Goal: Transaction & Acquisition: Purchase product/service

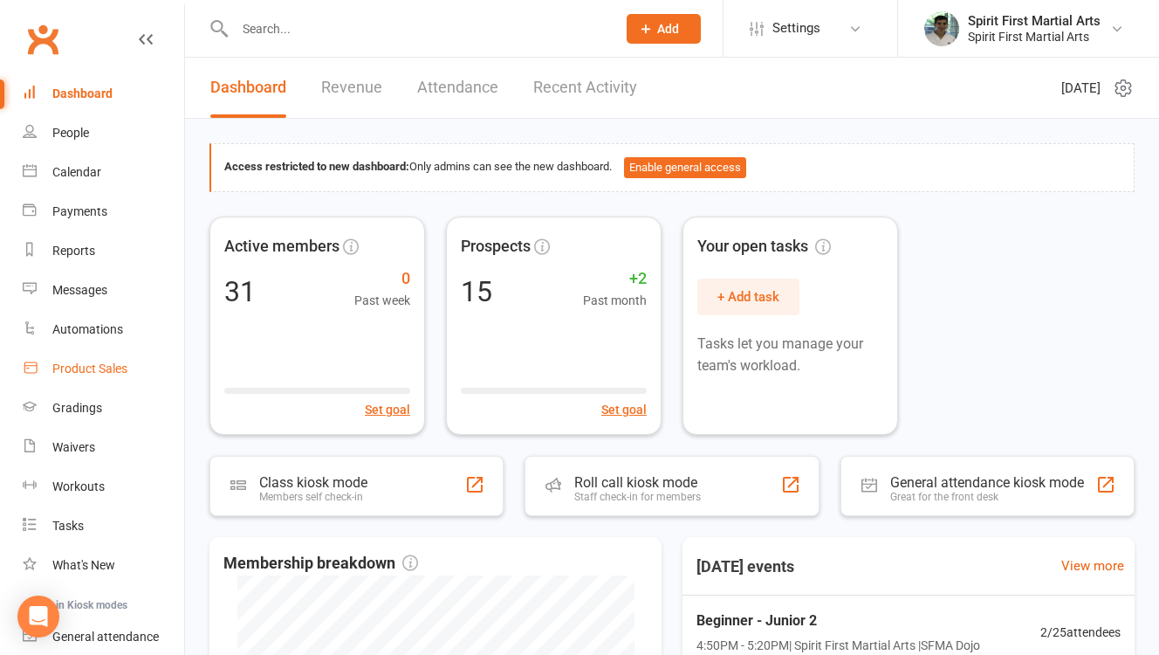
click at [120, 373] on div "Product Sales" at bounding box center [89, 368] width 75 height 14
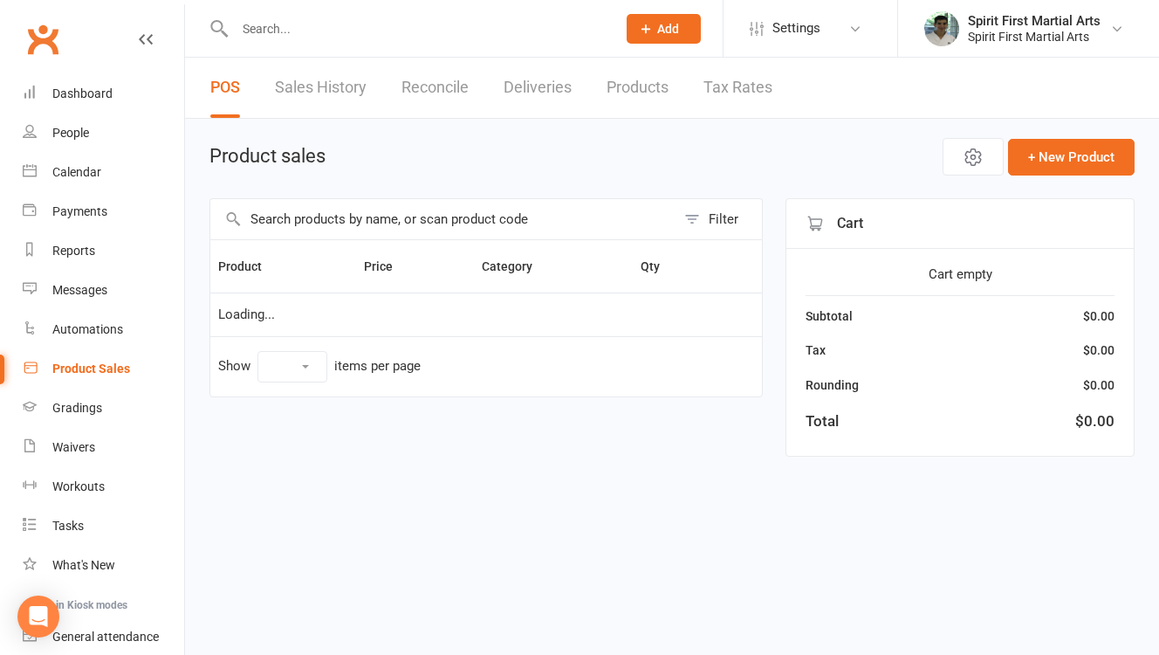
select select "100"
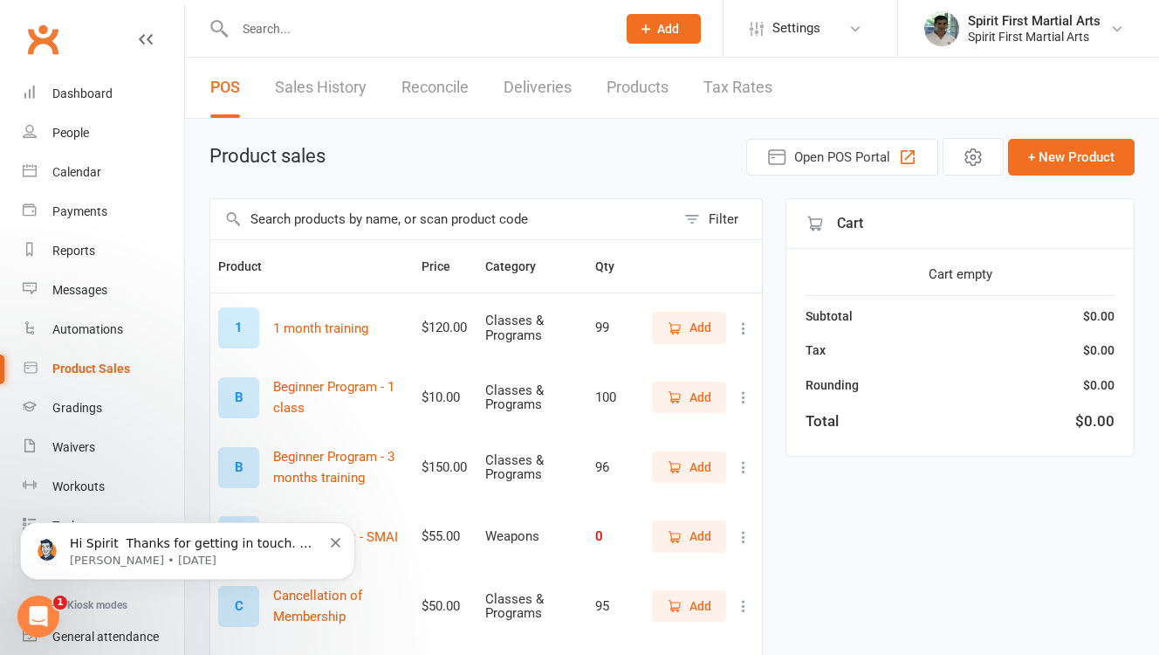
click at [341, 535] on div "Hi Spirit ​ Thanks for getting in touch. 😊 ​ Unfortunately you have contacted u…" at bounding box center [187, 550] width 309 height 35
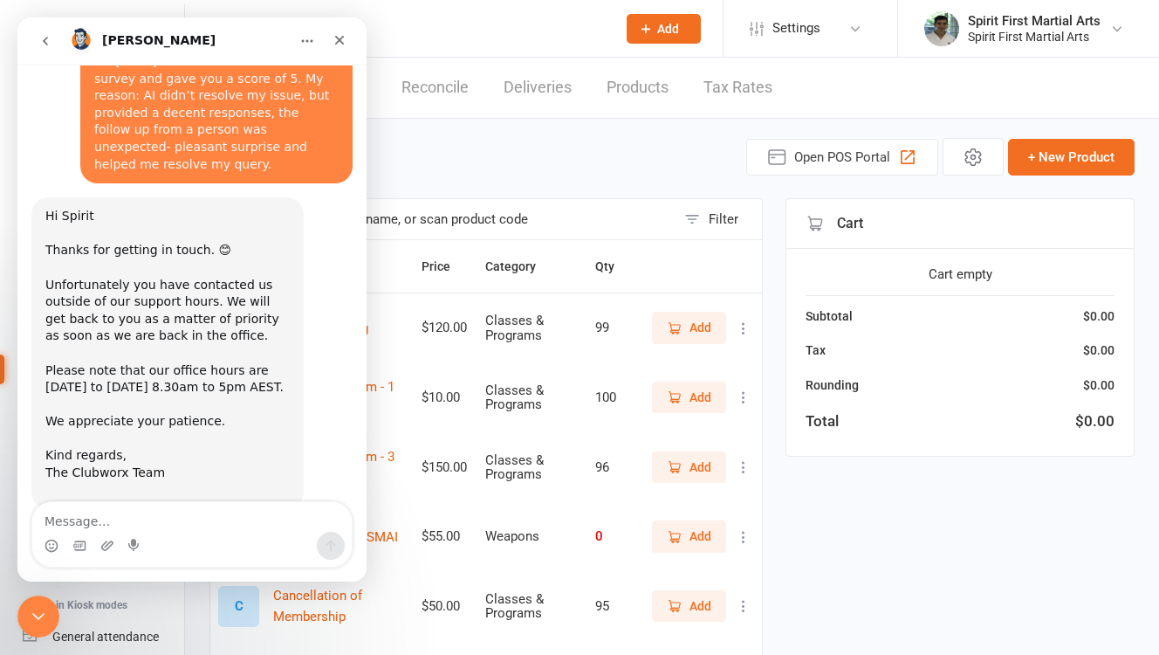
scroll to position [90, 0]
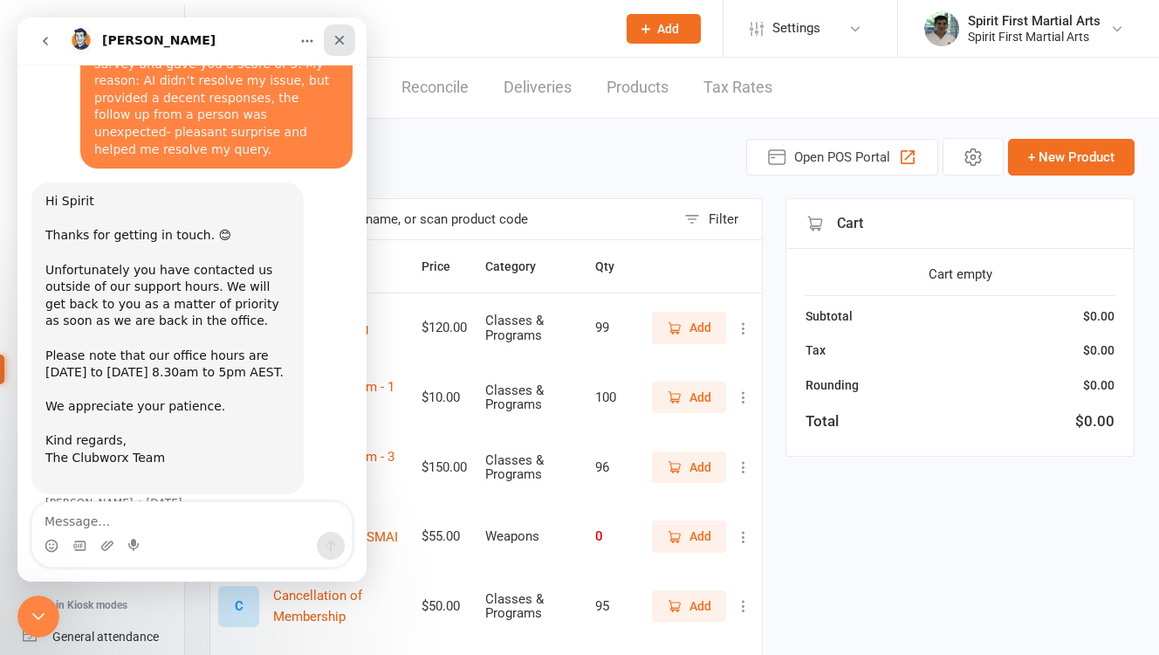
click at [341, 48] on div "Close" at bounding box center [339, 39] width 31 height 31
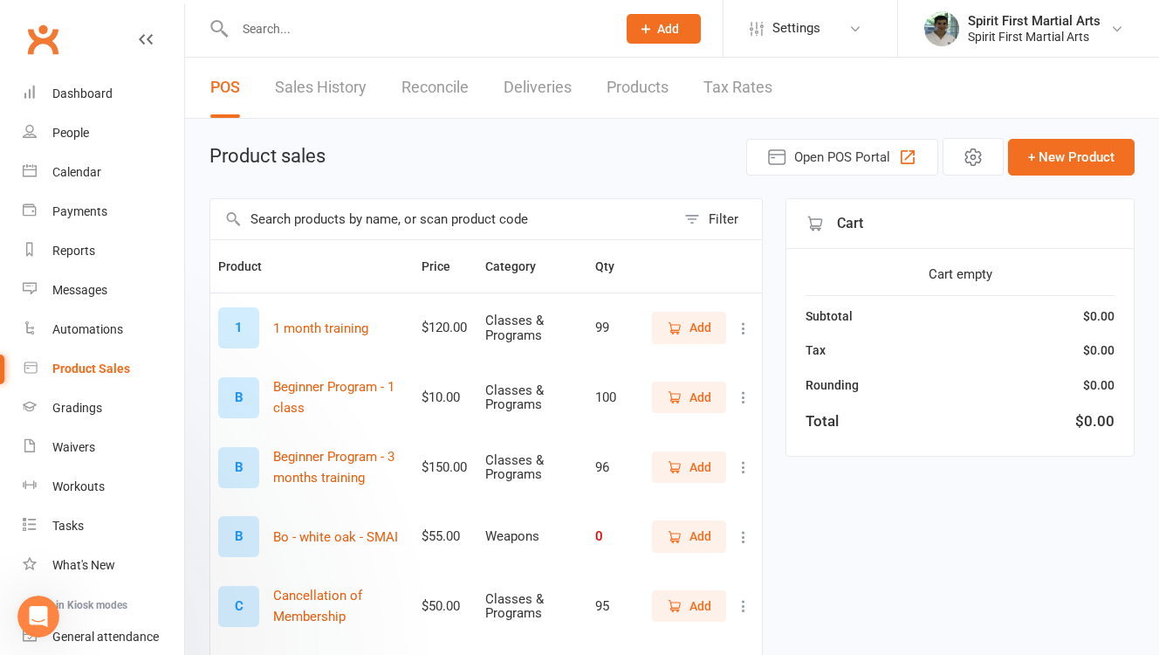
scroll to position [0, 0]
click at [849, 157] on span "Open POS Portal" at bounding box center [842, 157] width 96 height 21
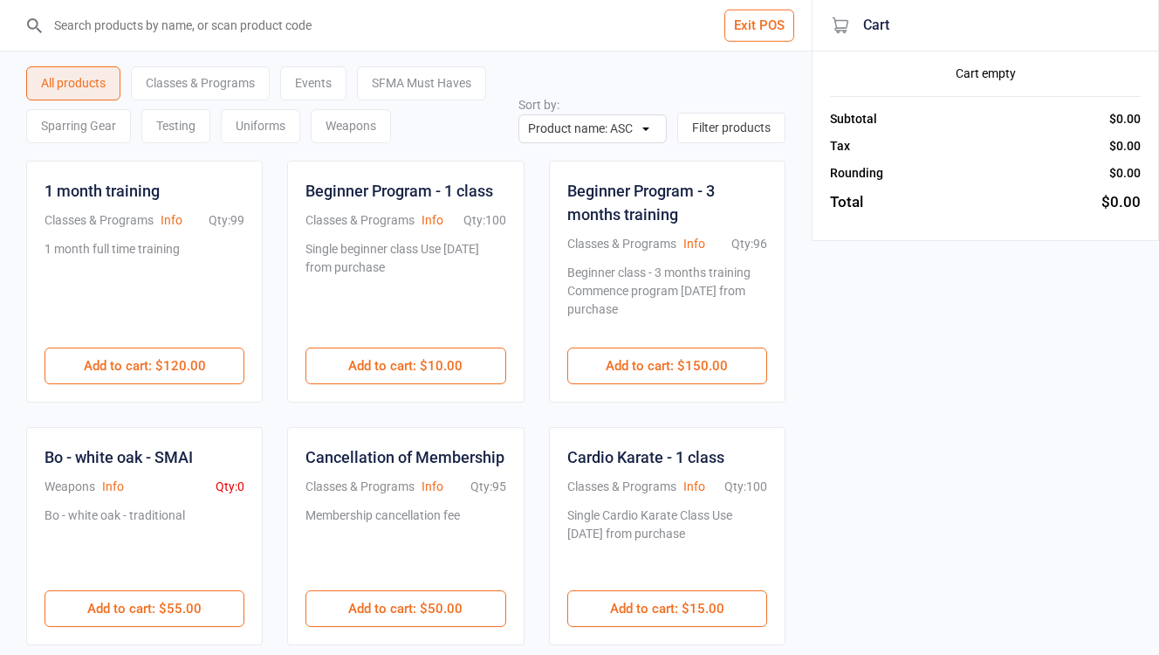
click at [258, 122] on div "Uniforms" at bounding box center [260, 126] width 79 height 34
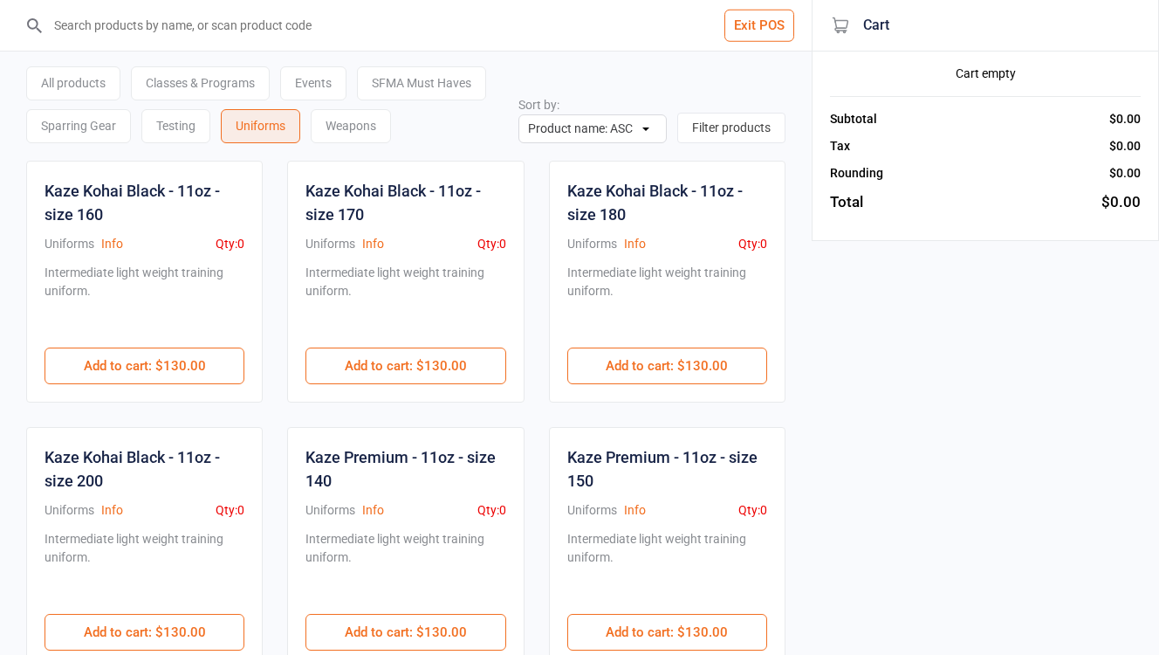
click at [753, 134] on button "Filter products" at bounding box center [731, 128] width 108 height 31
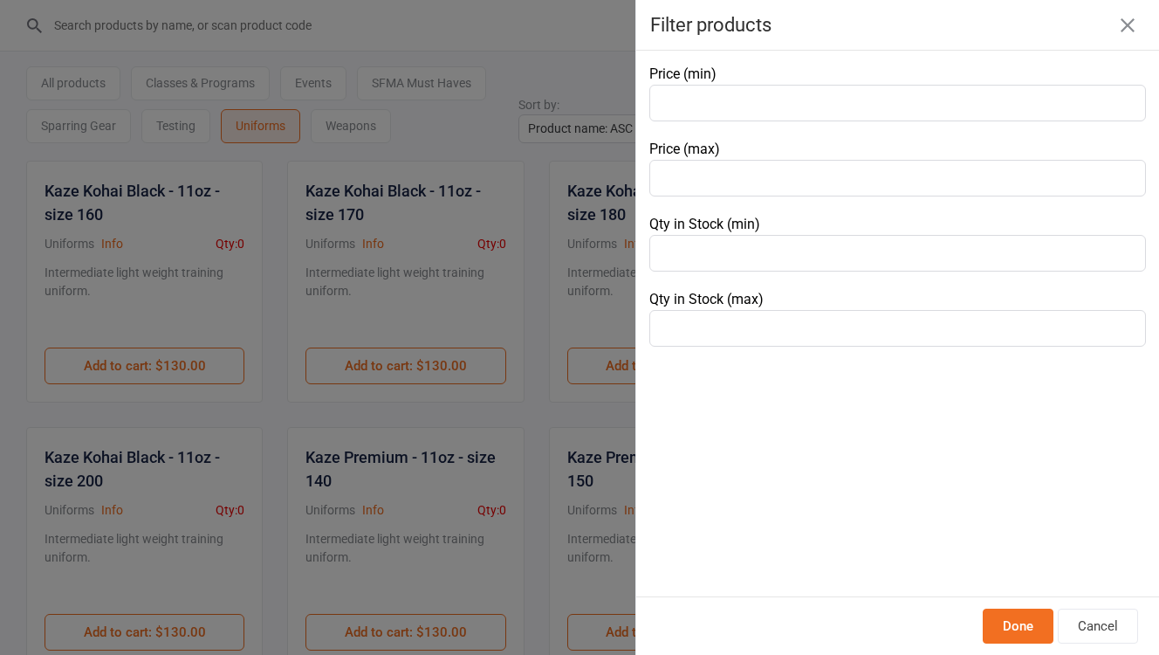
click at [1125, 27] on icon "button" at bounding box center [1128, 25] width 14 height 14
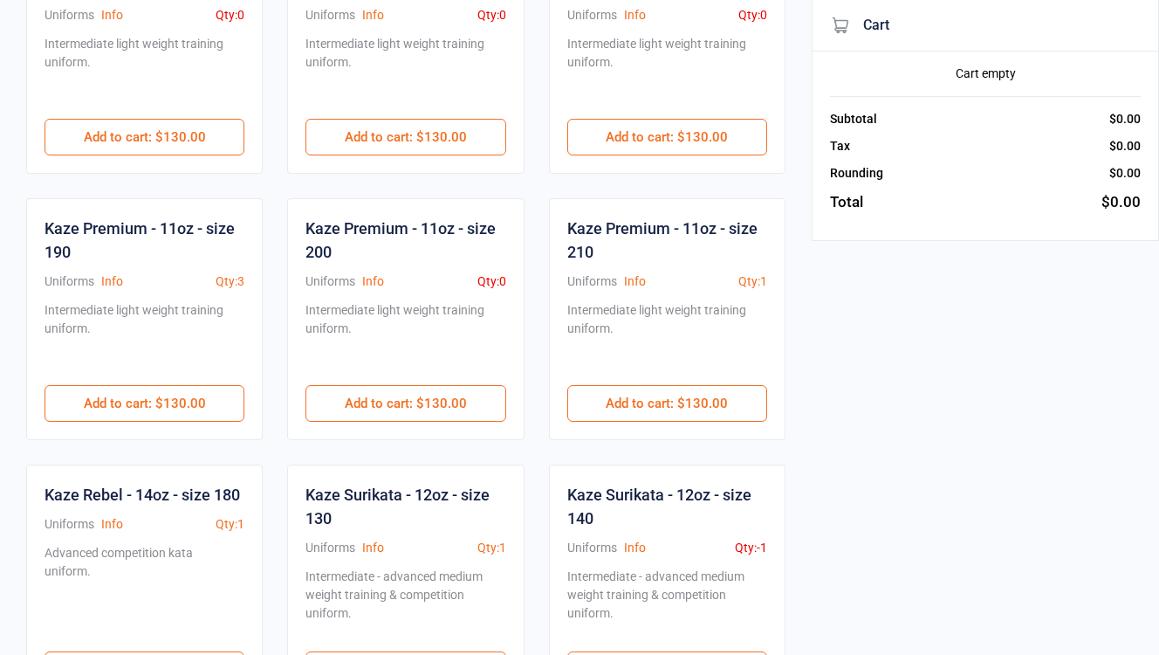
scroll to position [851, 0]
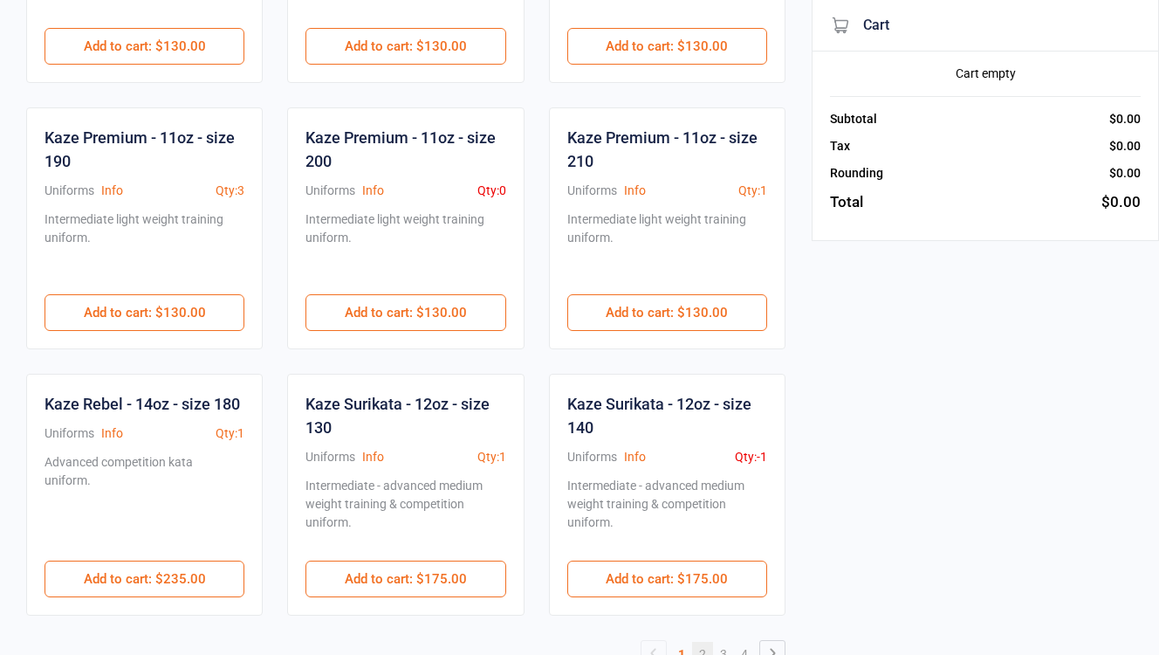
click at [712, 654] on link "2" at bounding box center [702, 655] width 21 height 24
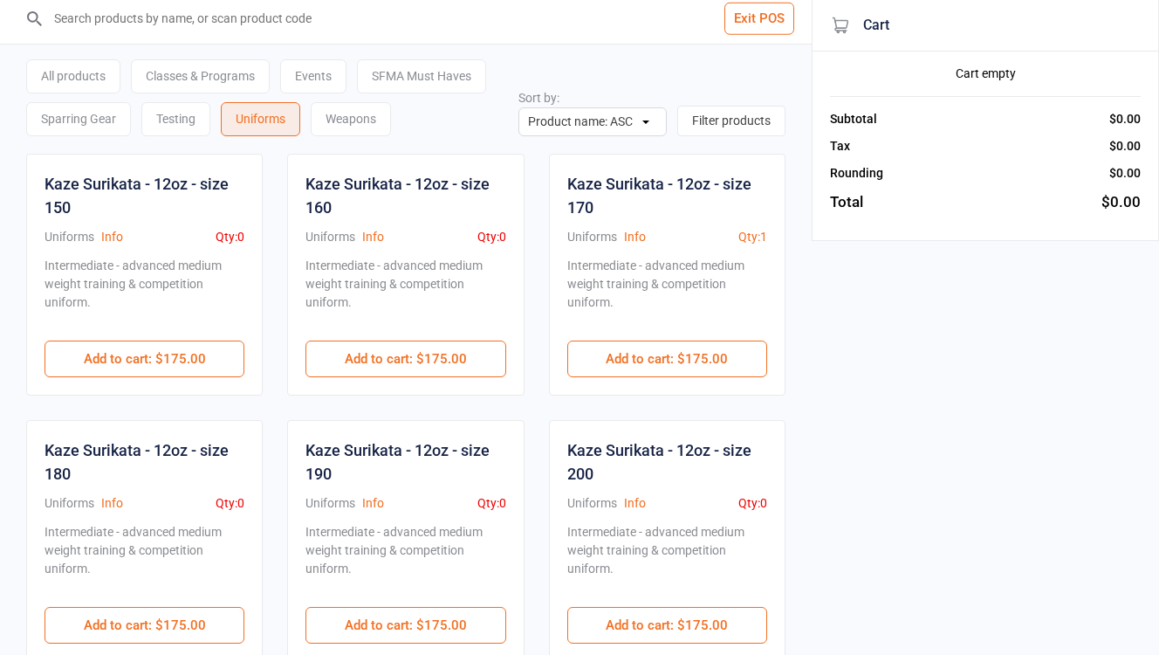
scroll to position [0, 0]
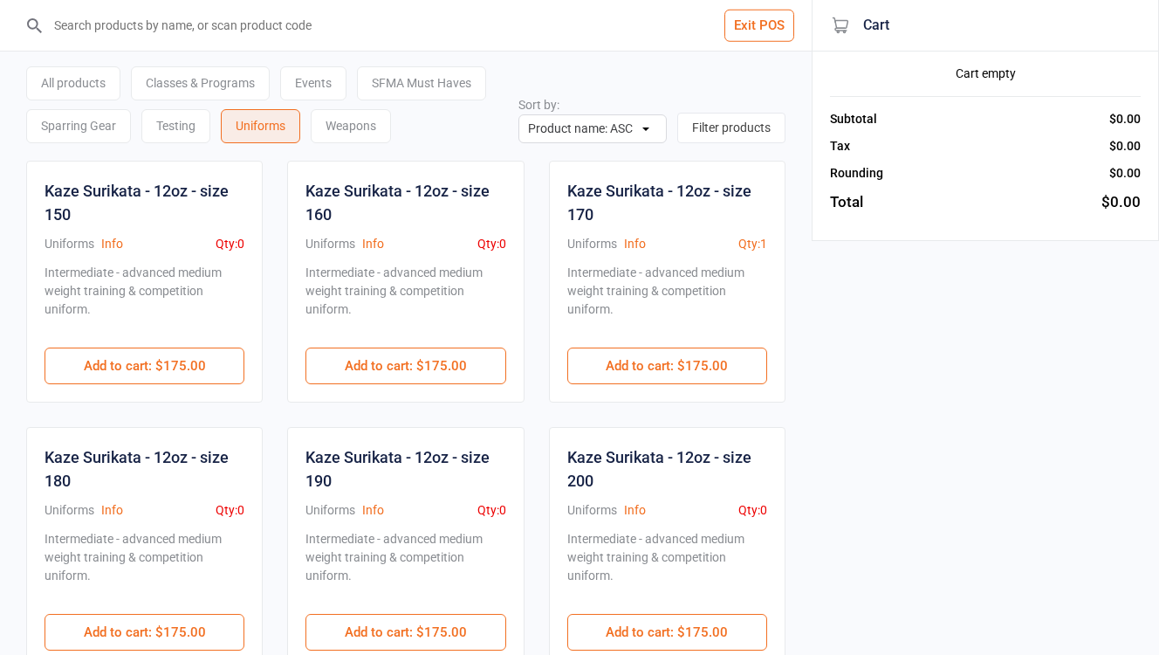
click at [237, 25] on input "search" at bounding box center [416, 25] width 742 height 51
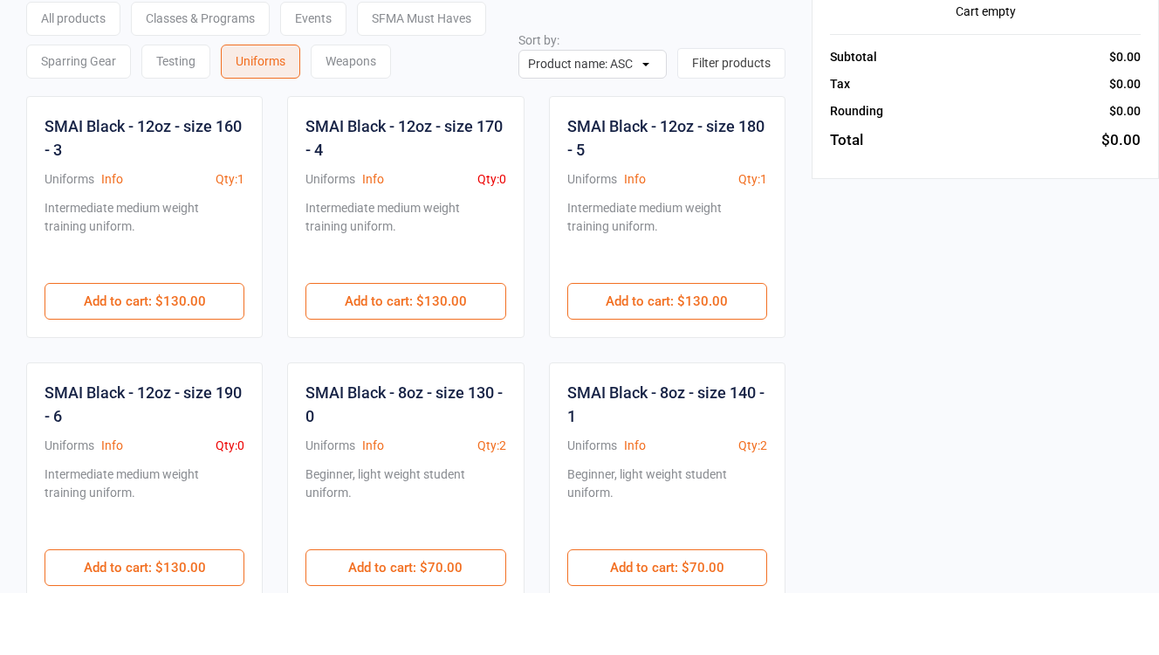
scroll to position [6, 0]
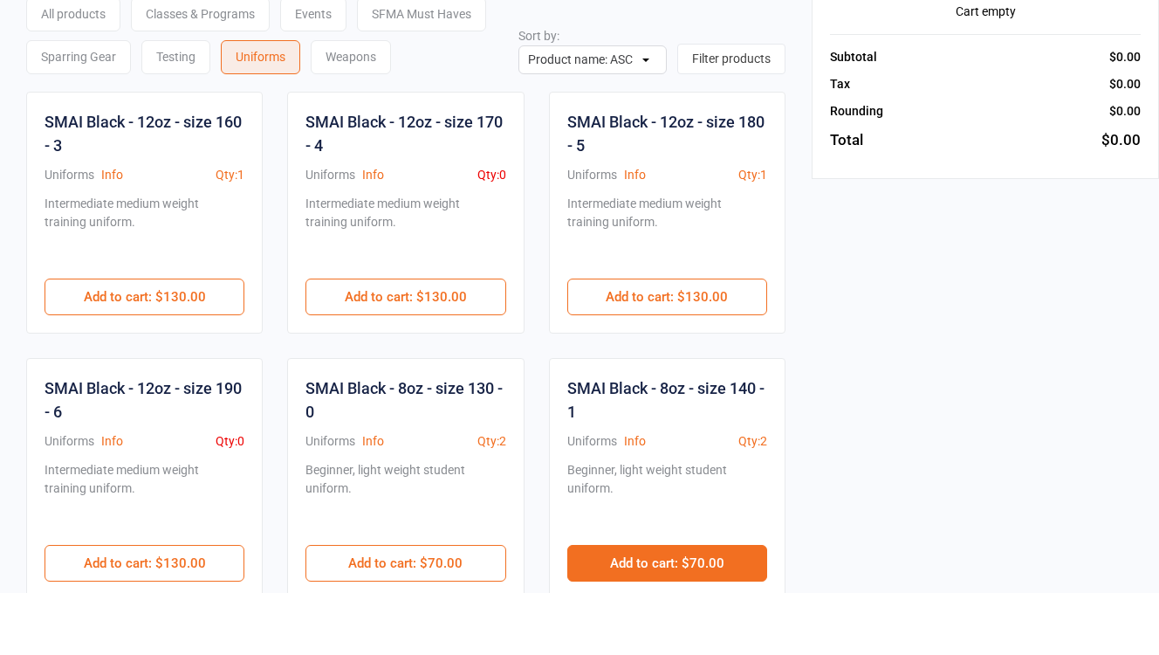
click at [656, 608] on button "Add to cart : $70.00" at bounding box center [667, 626] width 200 height 37
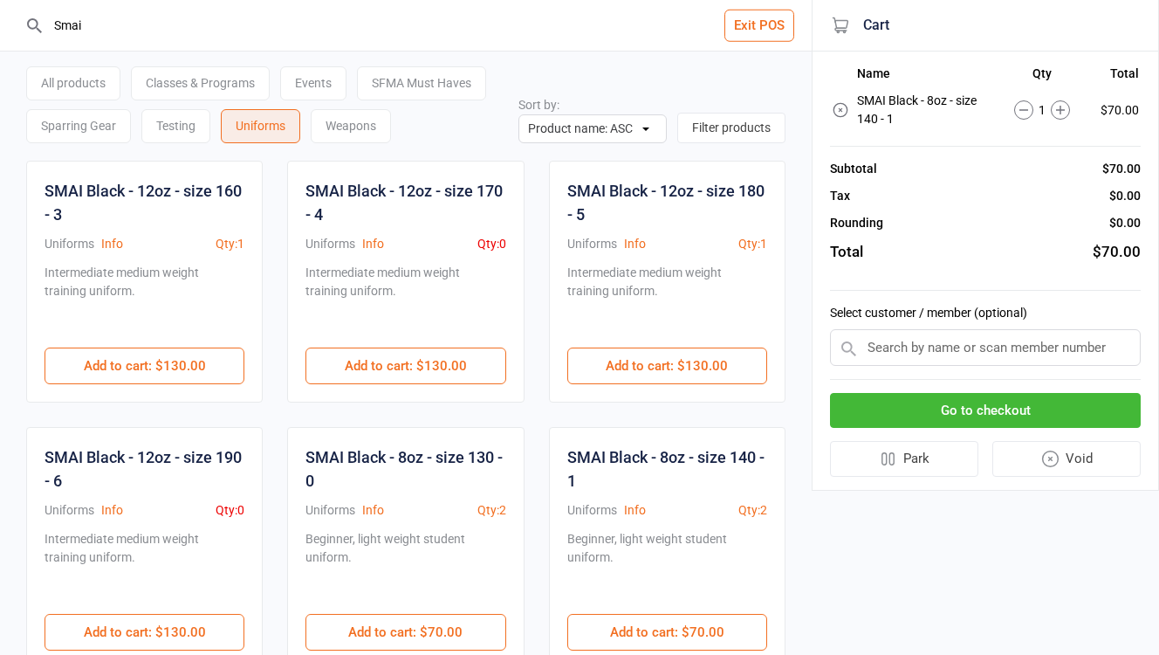
click at [239, 28] on input "Smai" at bounding box center [416, 25] width 742 height 51
type input "S"
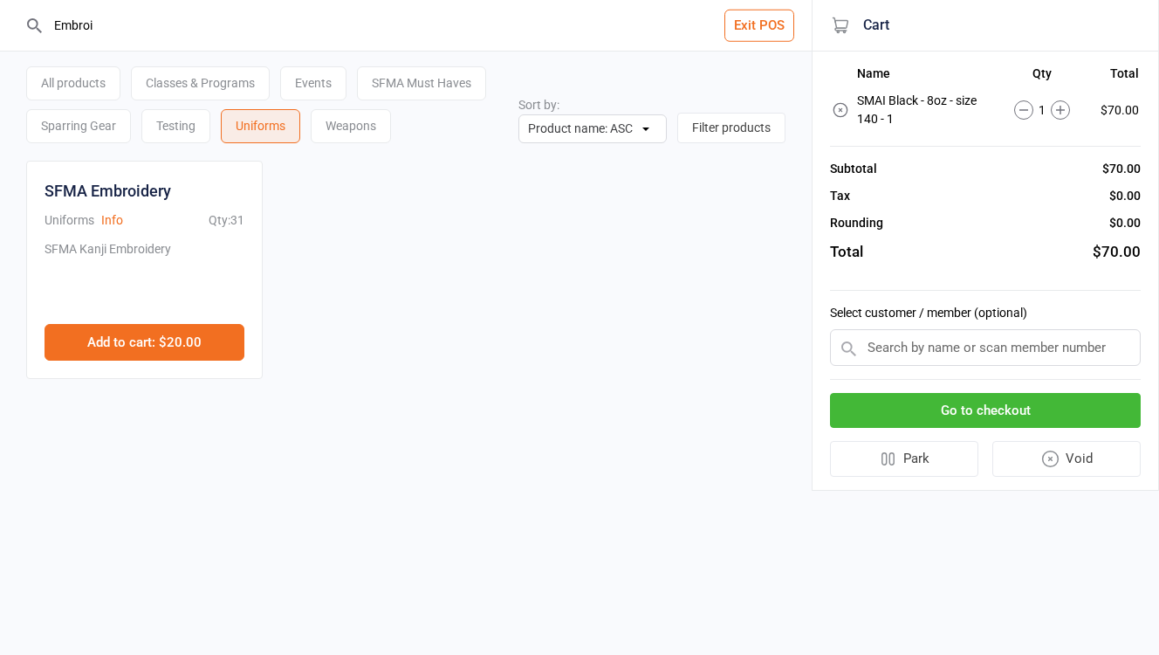
type input "Embroi"
click at [168, 341] on button "Add to cart : $20.00" at bounding box center [145, 342] width 200 height 37
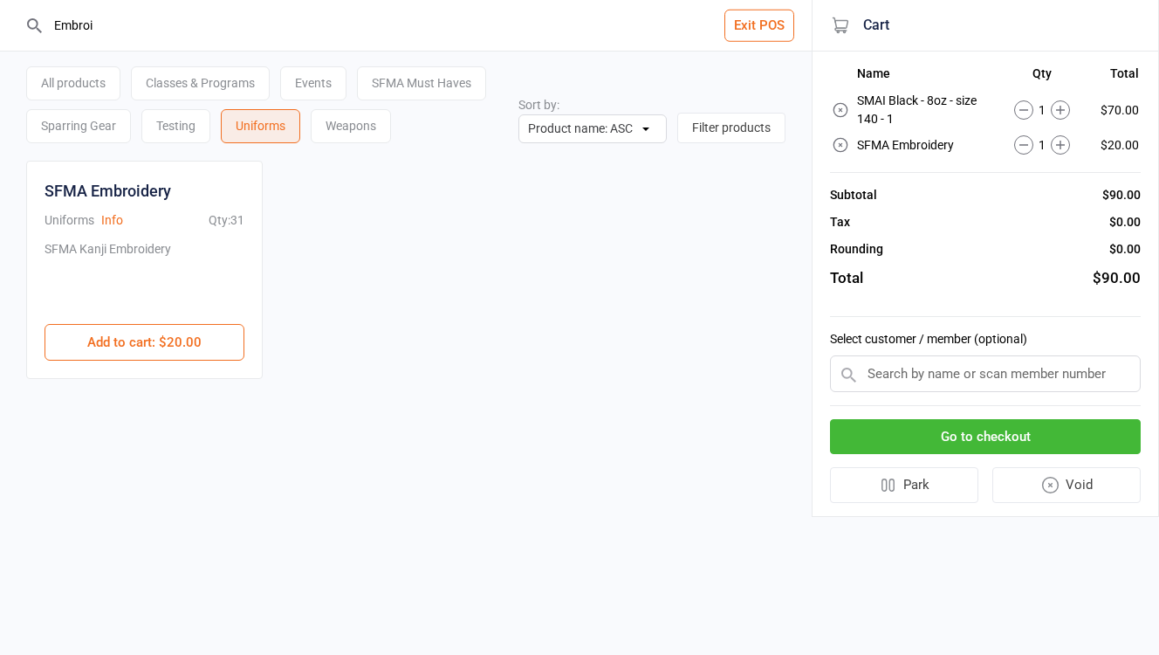
click at [979, 375] on input "text" at bounding box center [985, 373] width 311 height 37
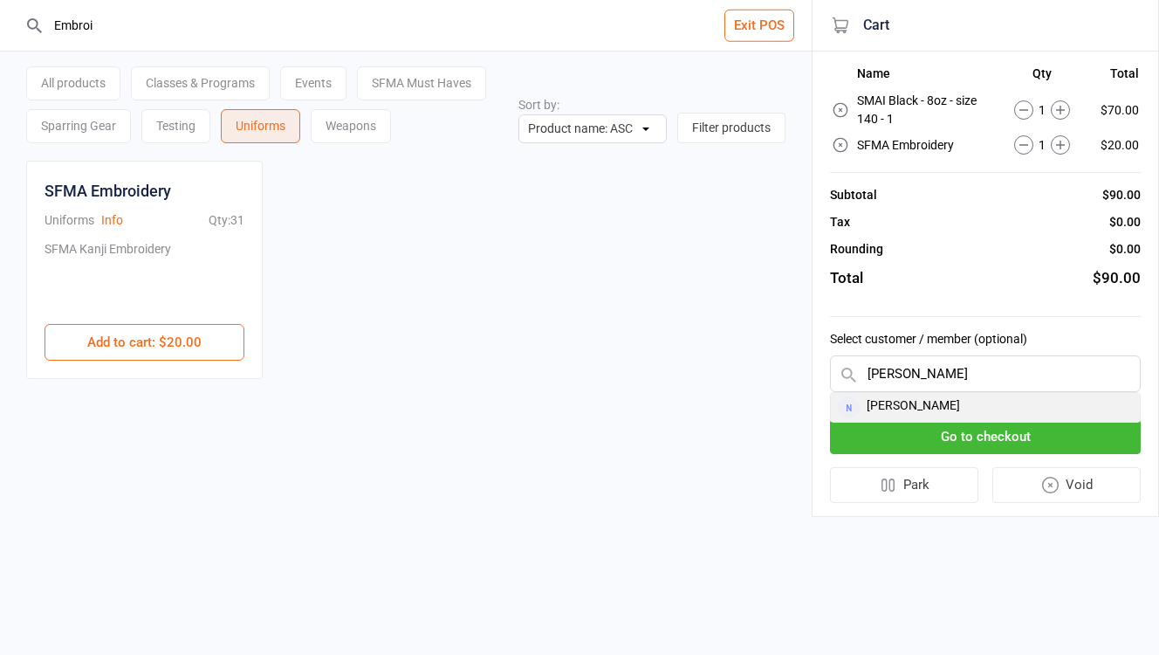
type input "Yee"
click at [960, 402] on div "[PERSON_NAME]" at bounding box center [985, 407] width 309 height 29
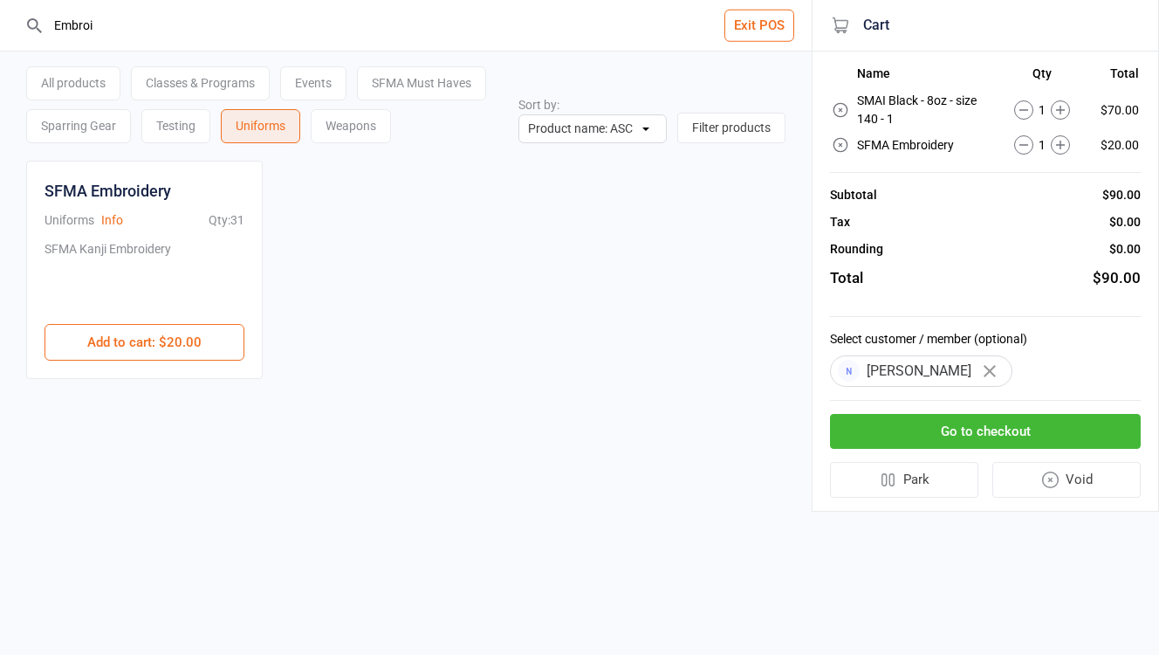
click at [1028, 425] on button "Go to checkout" at bounding box center [985, 432] width 311 height 36
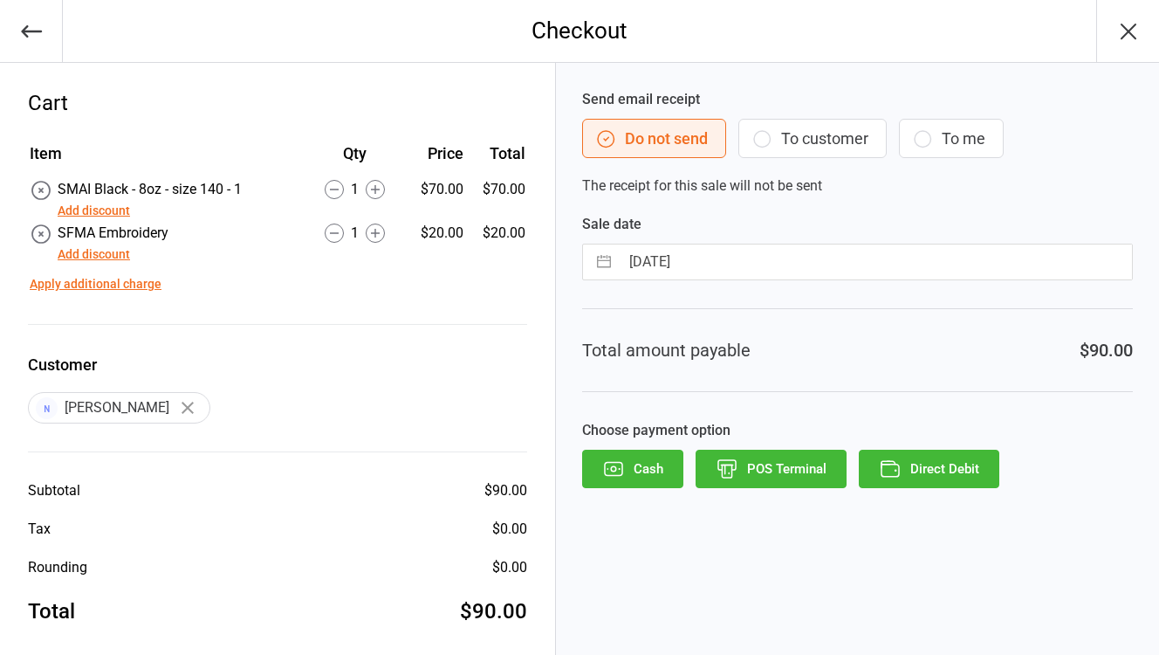
click at [828, 135] on button "To customer" at bounding box center [813, 138] width 148 height 39
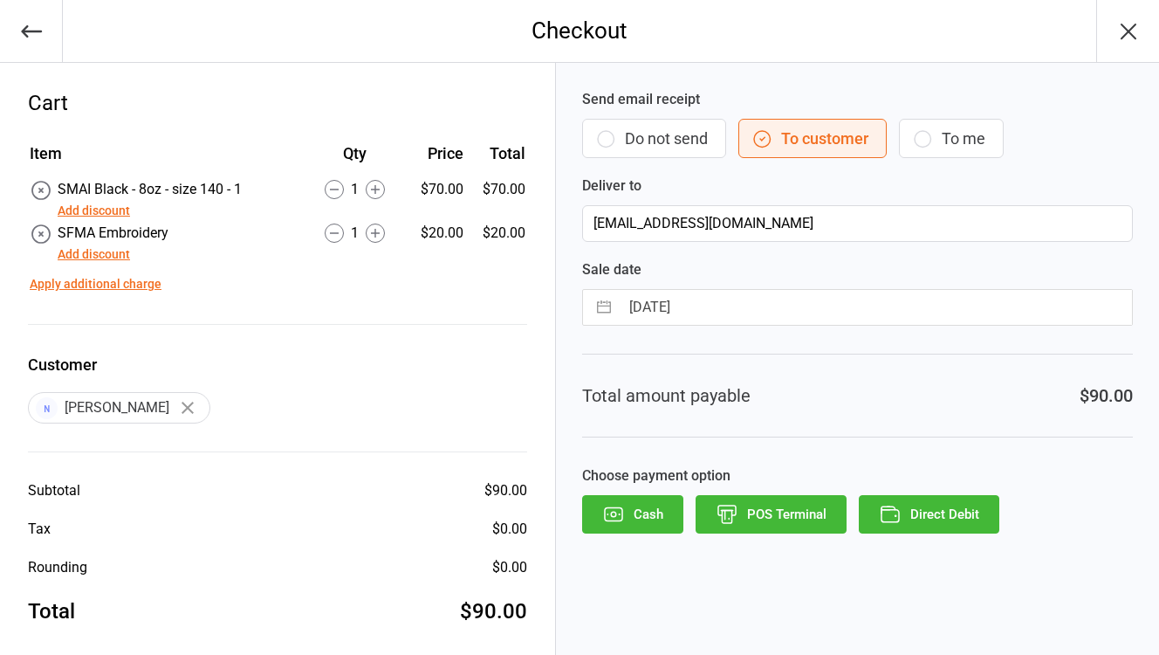
click at [700, 310] on input "[DATE]" at bounding box center [876, 307] width 512 height 35
select select "7"
select select "2025"
select select "8"
select select "2025"
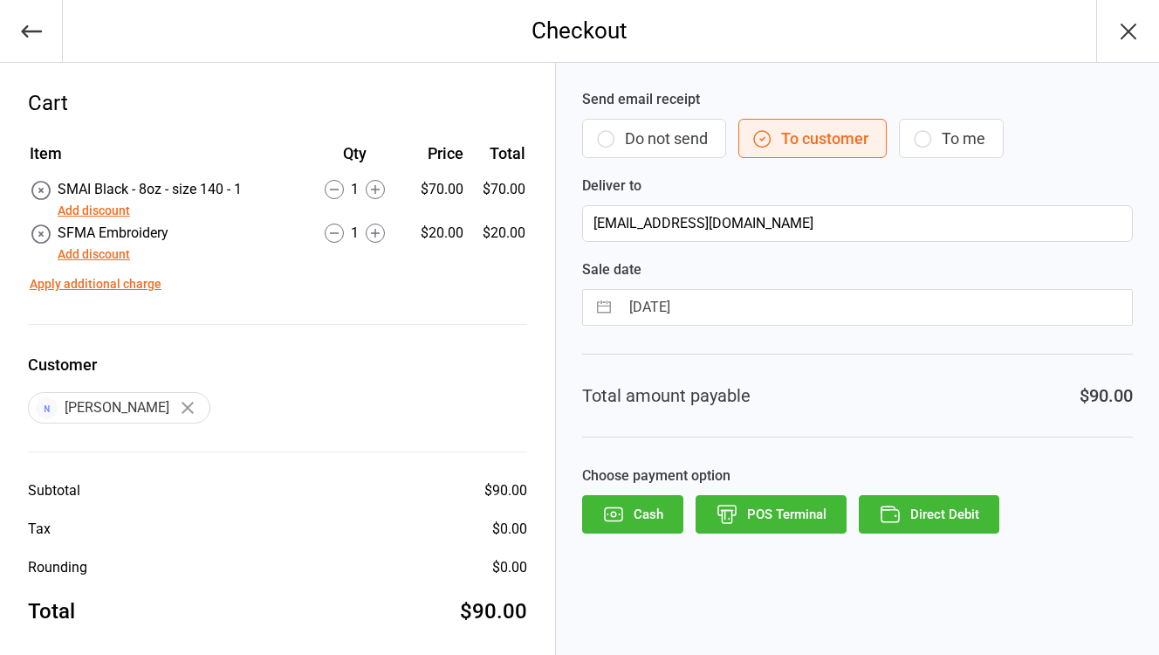
select select "9"
select select "2025"
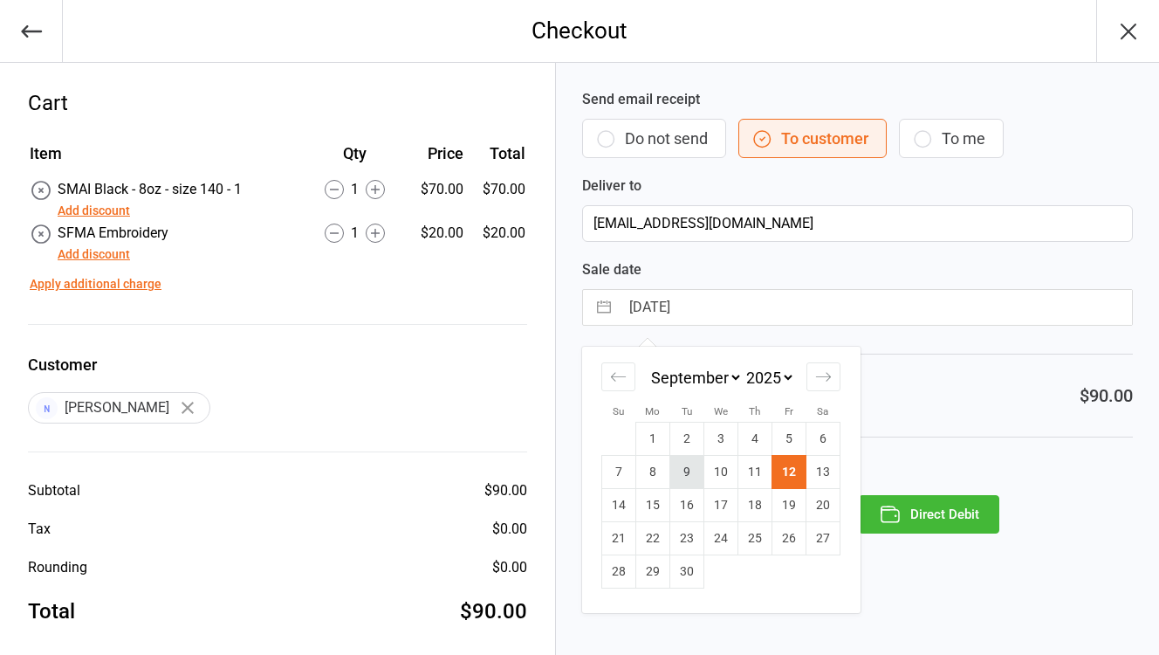
click at [680, 481] on td "9" at bounding box center [688, 472] width 34 height 33
type input "09 Sep 2025"
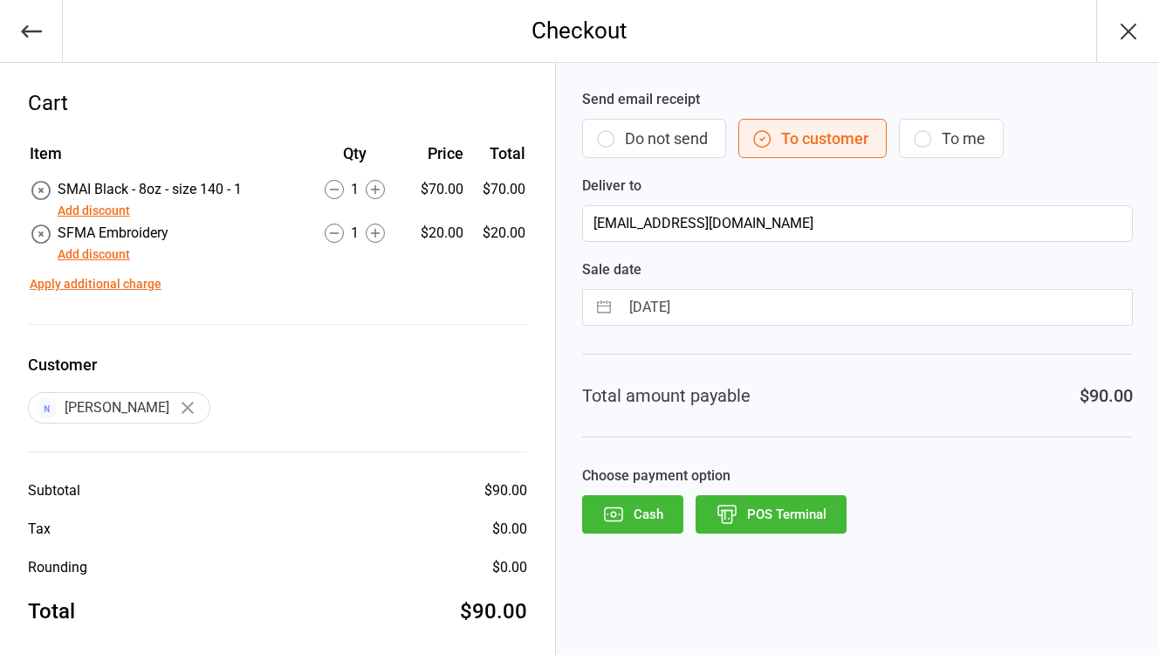
click at [801, 509] on button "POS Terminal" at bounding box center [771, 514] width 151 height 38
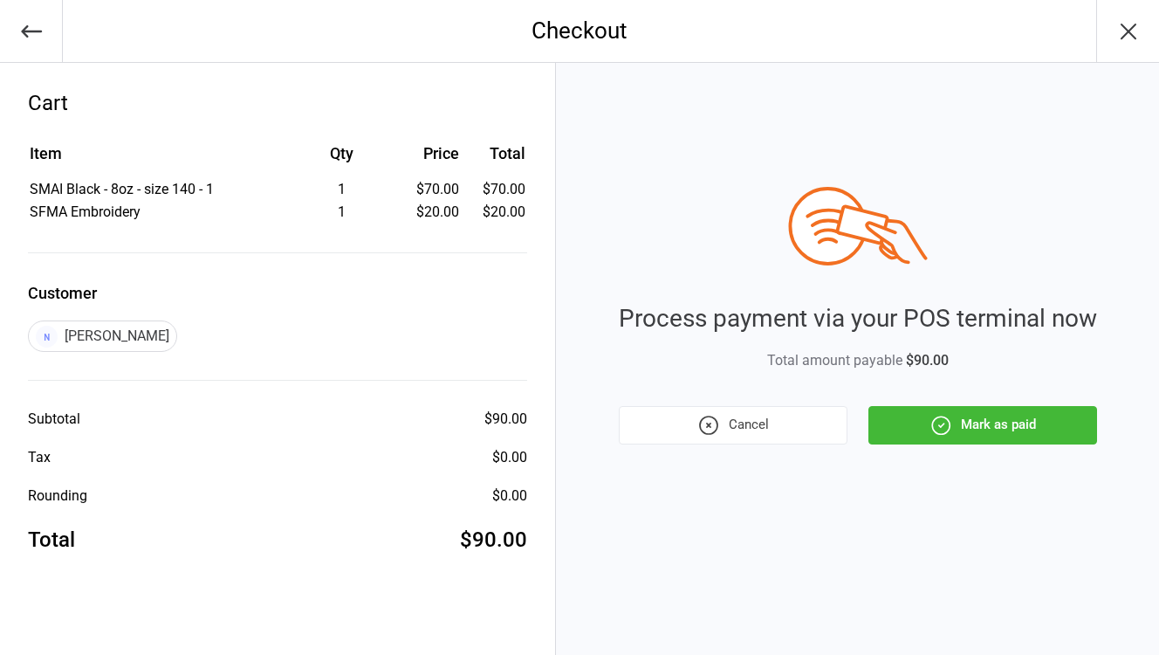
click at [1019, 414] on button "Mark as paid" at bounding box center [983, 425] width 229 height 38
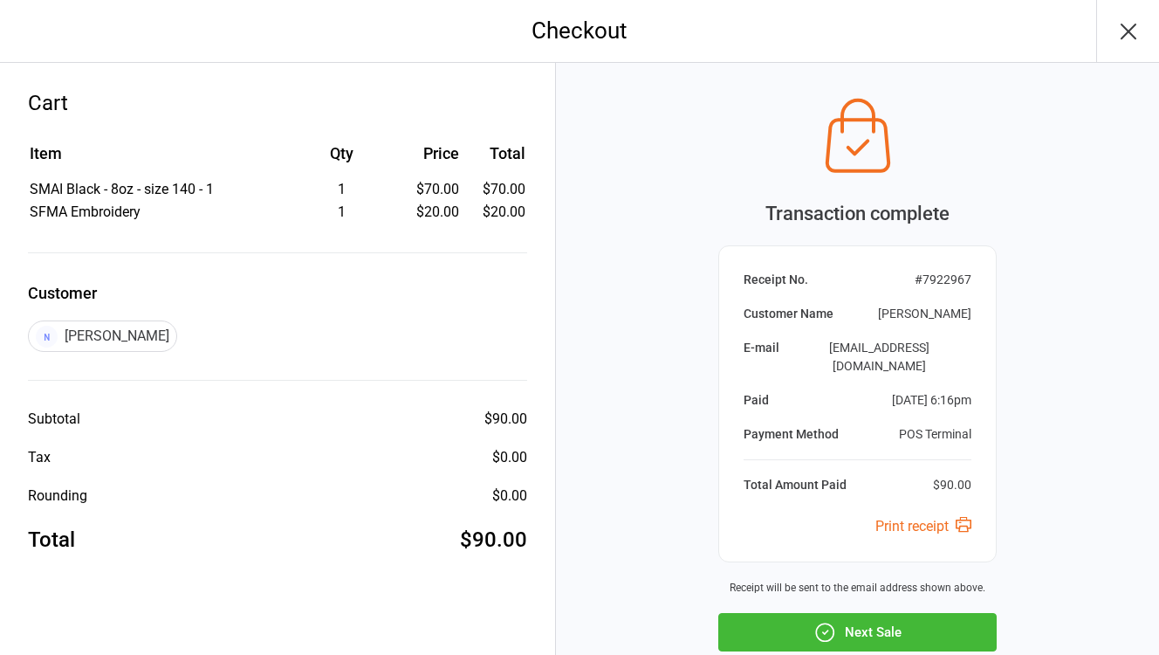
click at [875, 618] on button "Next Sale" at bounding box center [858, 632] width 279 height 38
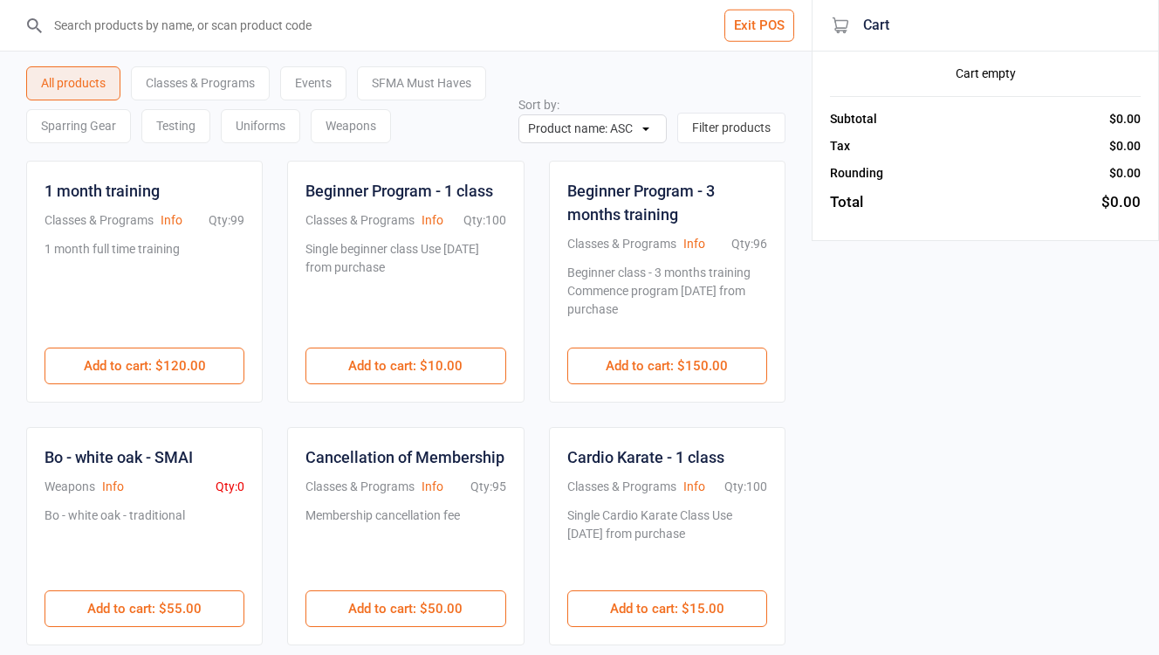
click at [291, 34] on input "search" at bounding box center [416, 25] width 742 height 51
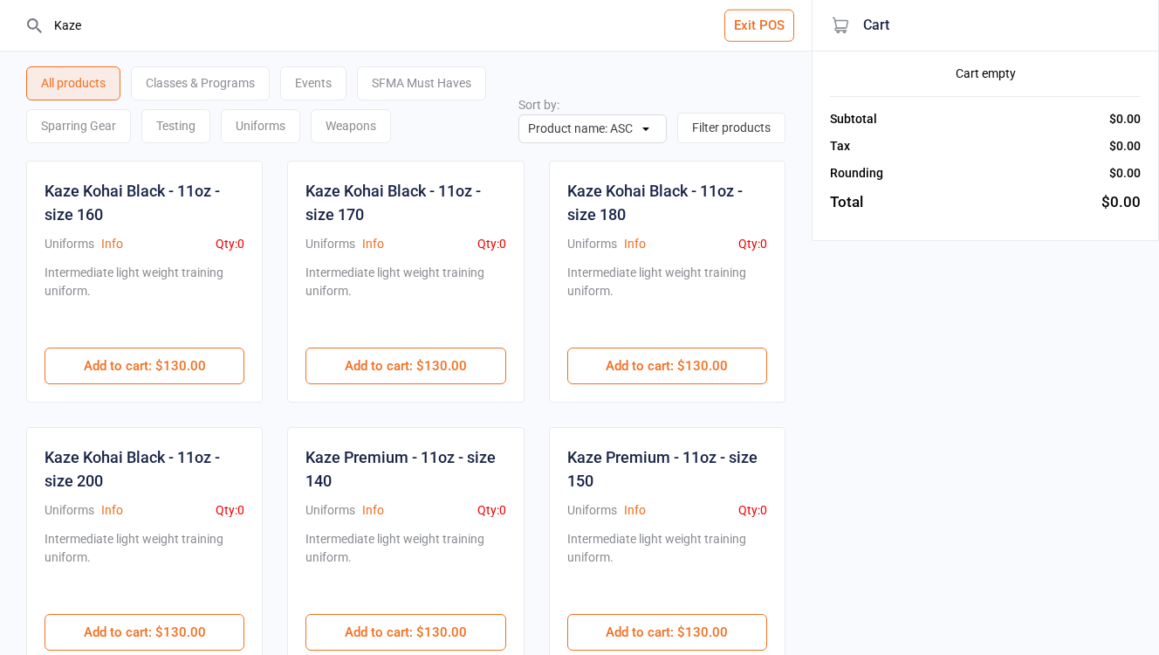
click at [273, 125] on div "Uniforms" at bounding box center [260, 126] width 79 height 34
click at [244, 21] on input "Kaze" at bounding box center [416, 25] width 742 height 51
type input "K"
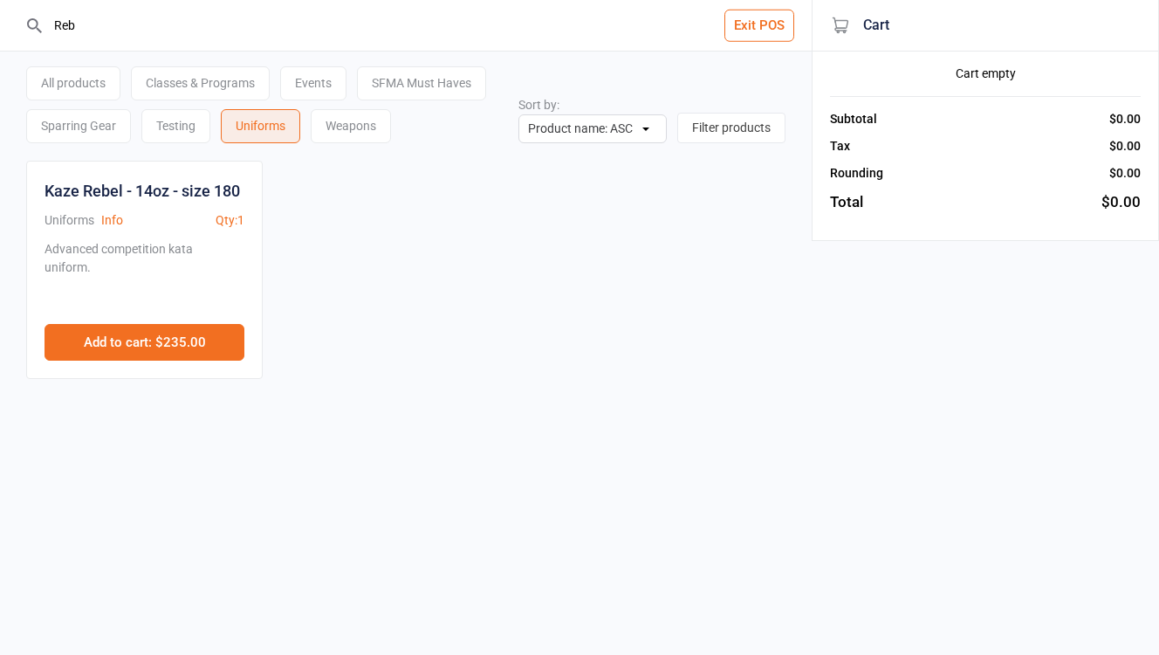
click at [161, 342] on button "Add to cart : $235.00" at bounding box center [145, 342] width 200 height 37
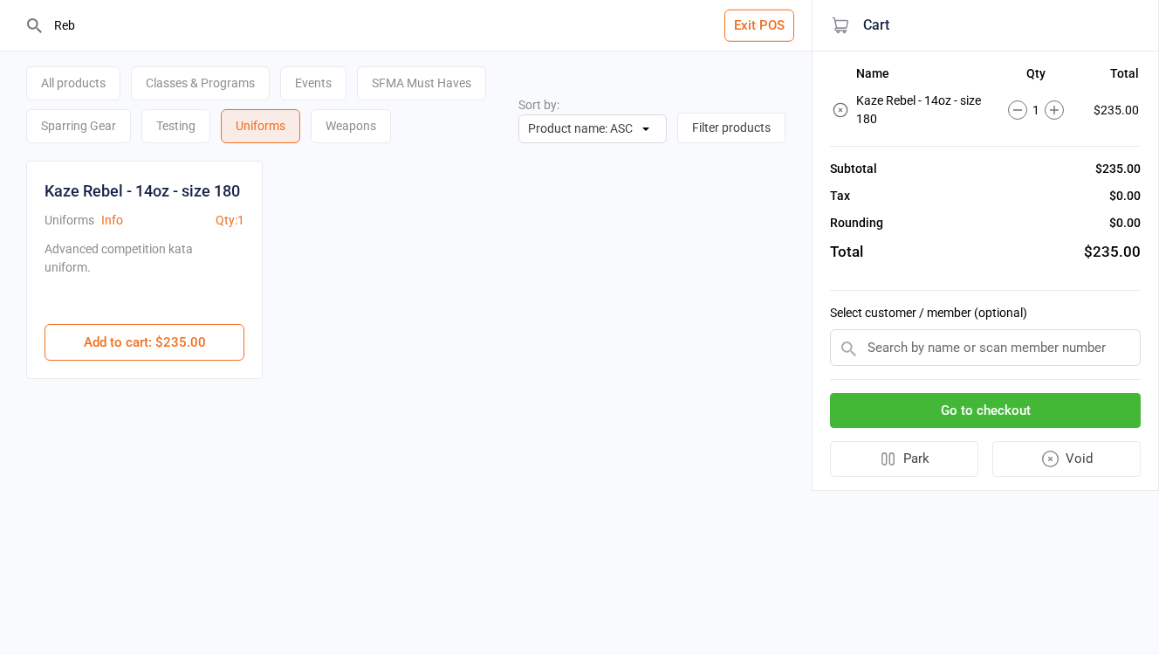
click at [189, 36] on input "Reb" at bounding box center [416, 25] width 742 height 51
type input "R"
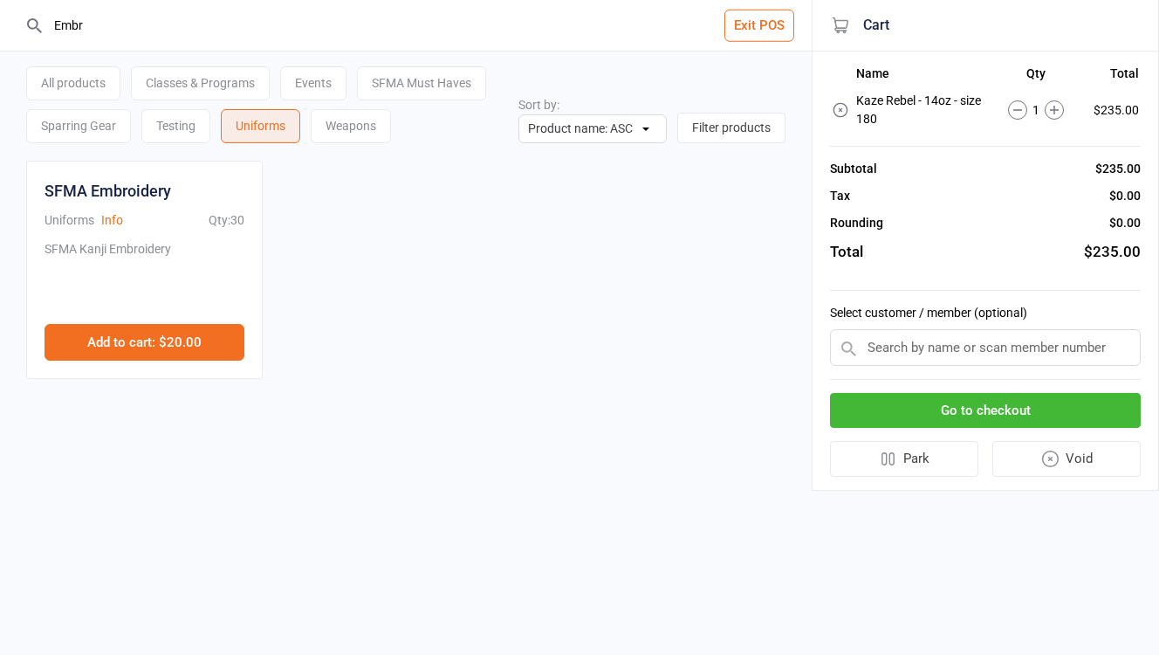
type input "Embr"
click at [167, 342] on button "Add to cart : $20.00" at bounding box center [145, 342] width 200 height 37
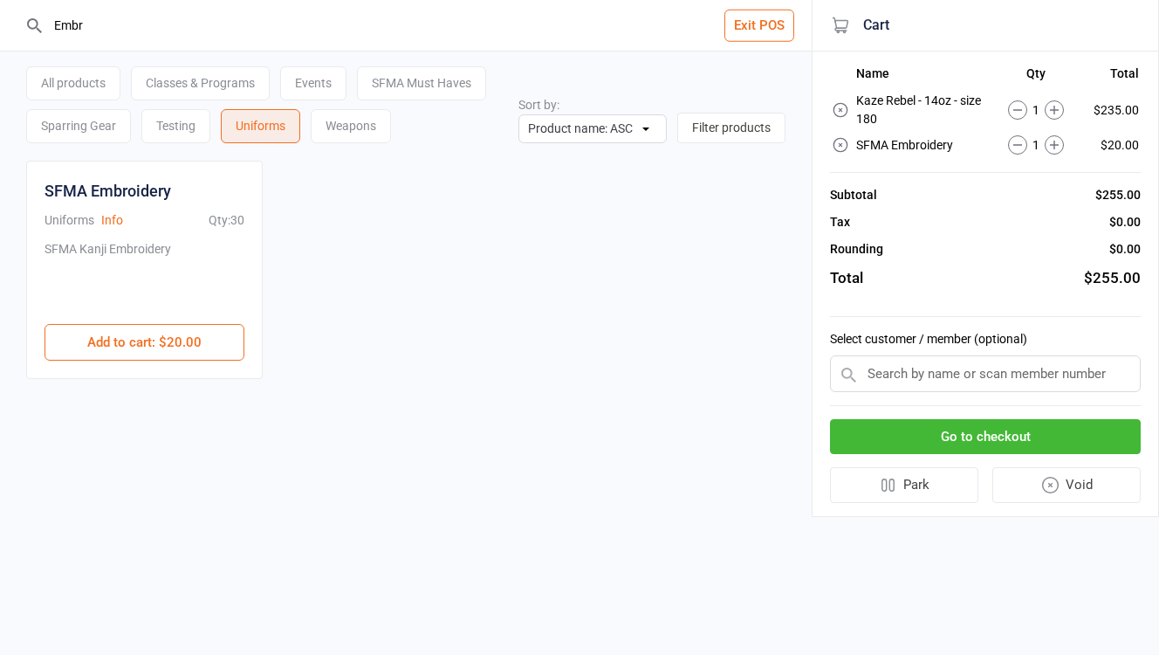
click at [954, 371] on input "text" at bounding box center [985, 373] width 311 height 37
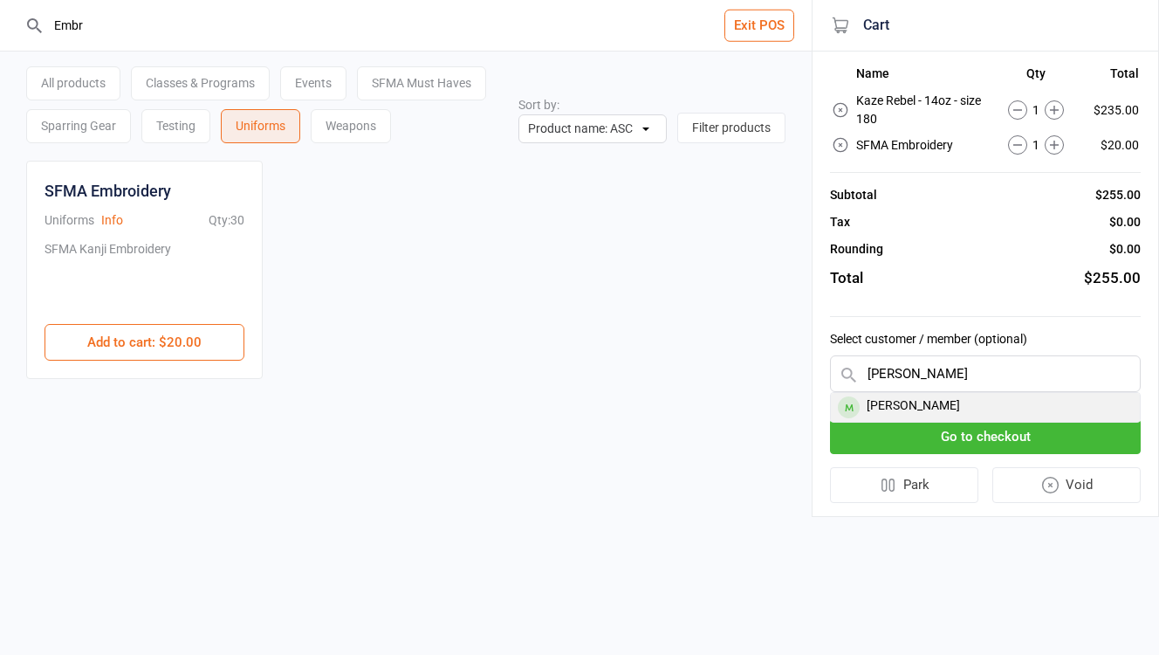
type input "Gilb"
click at [928, 402] on div "Gilbert Whitney" at bounding box center [985, 407] width 309 height 29
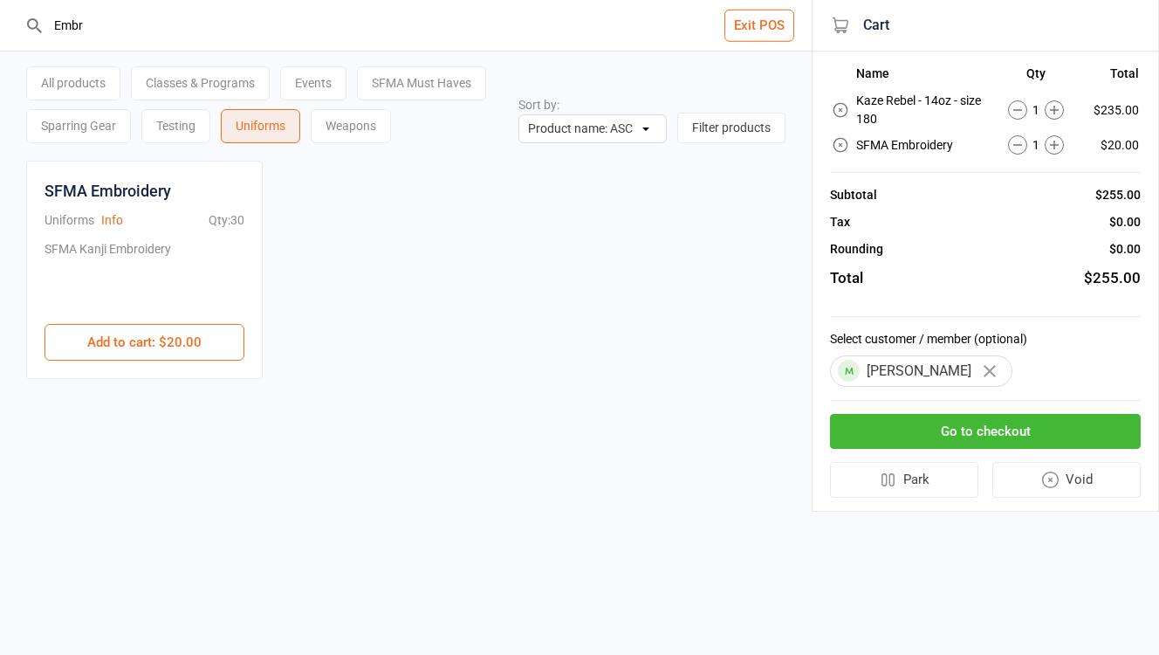
click at [1012, 431] on button "Go to checkout" at bounding box center [985, 432] width 311 height 36
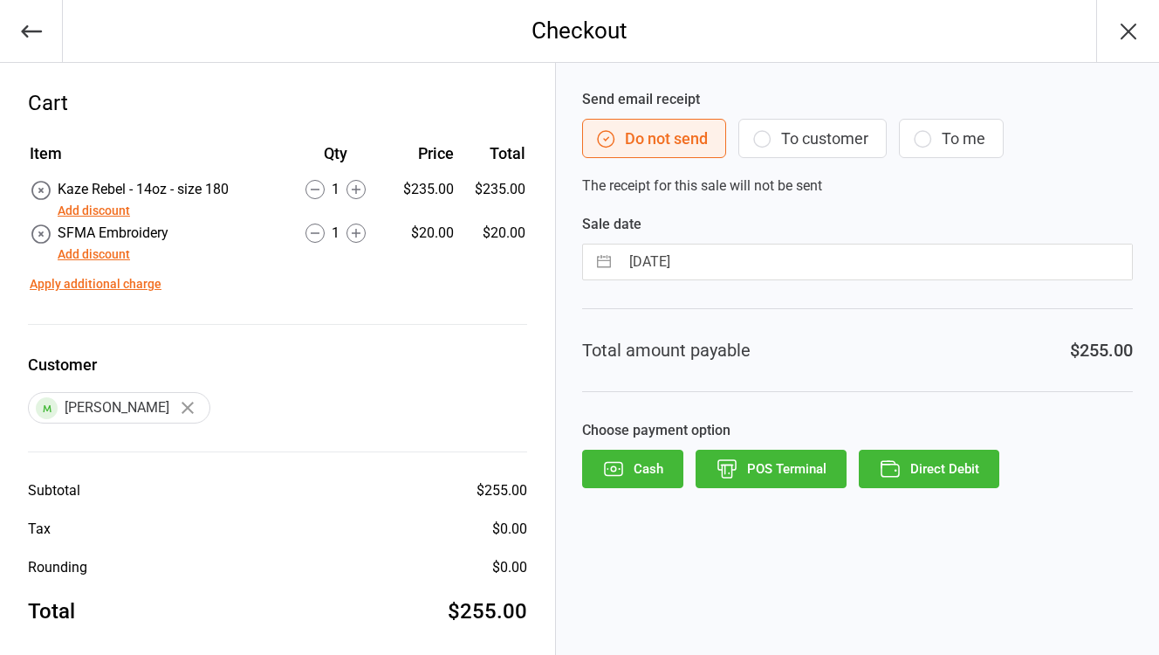
click at [686, 258] on input "[DATE]" at bounding box center [876, 261] width 512 height 35
select select "7"
select select "2025"
select select "8"
select select "2025"
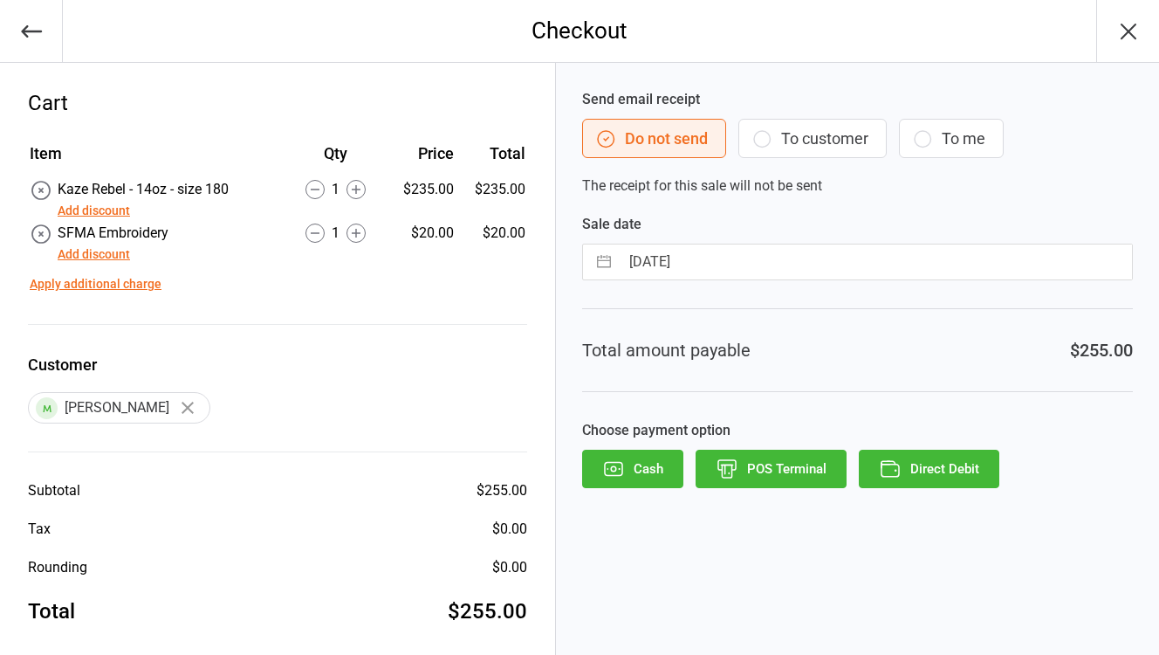
select select "9"
select select "2025"
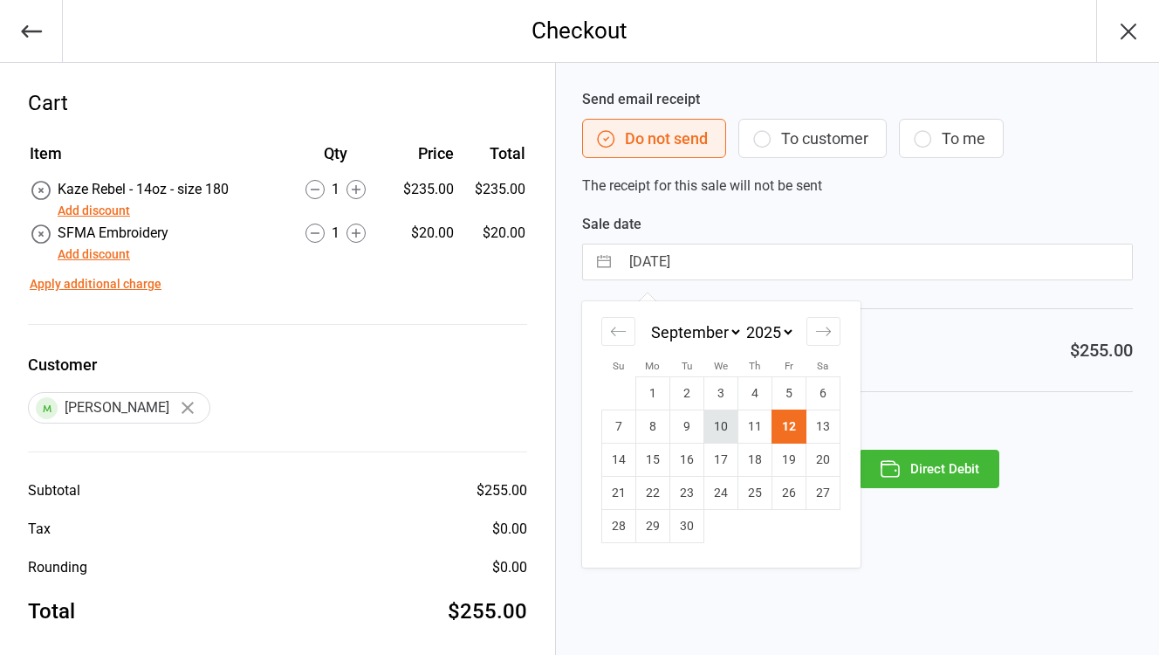
click at [715, 434] on td "10" at bounding box center [722, 426] width 34 height 33
type input "[DATE]"
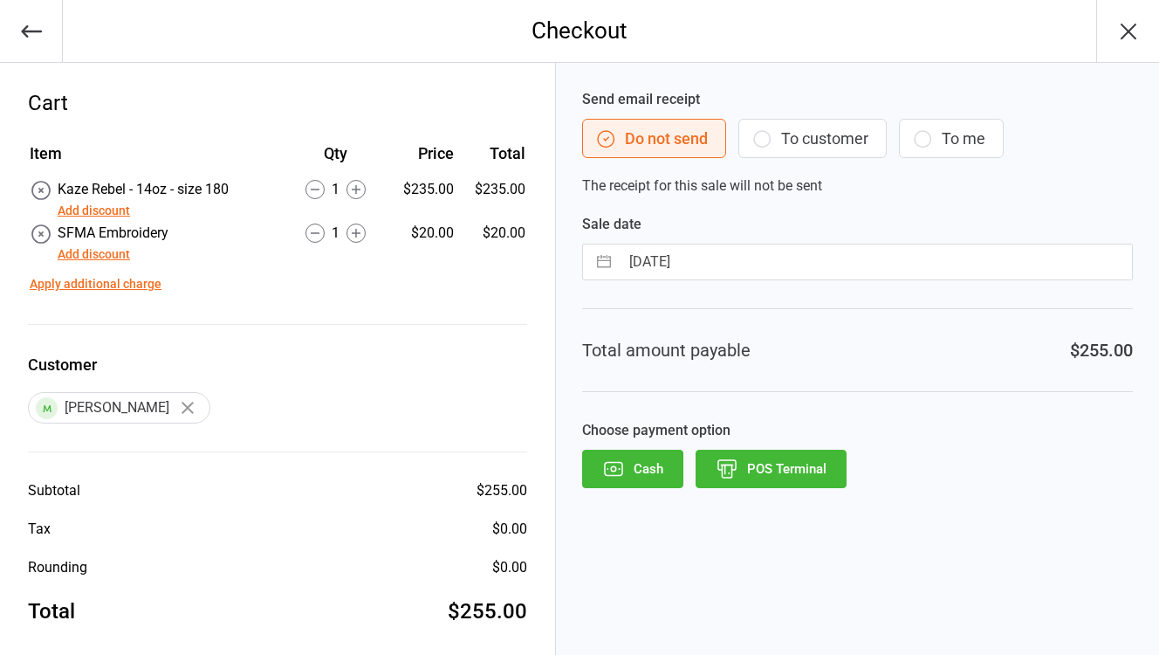
click at [816, 138] on button "To customer" at bounding box center [813, 138] width 148 height 39
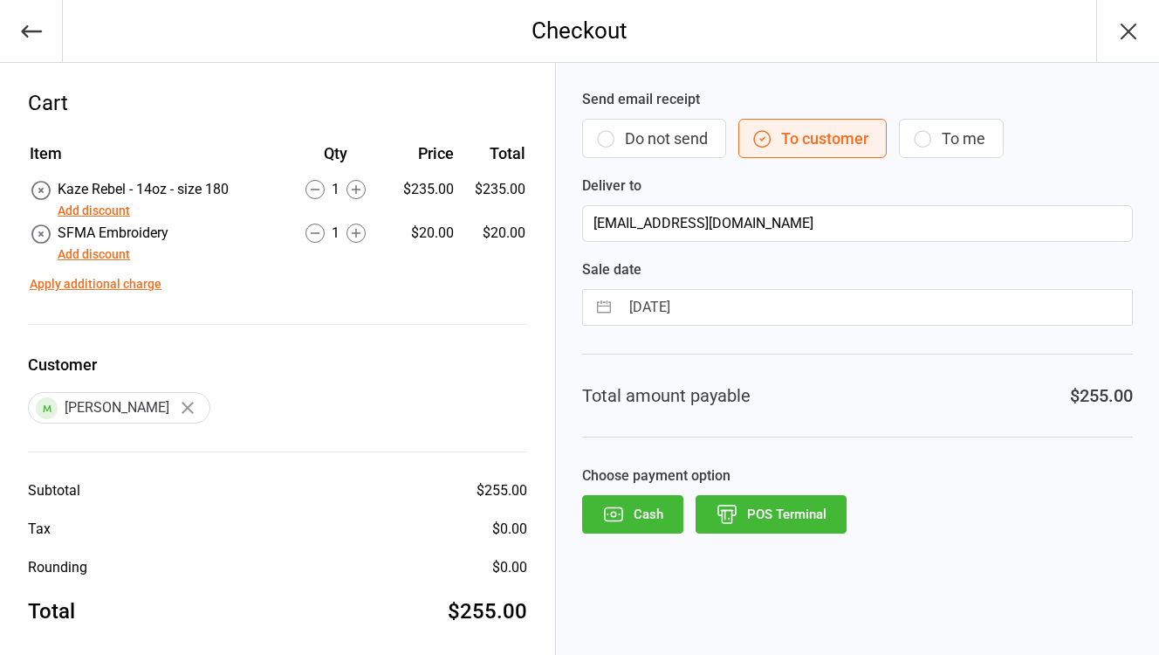
click at [781, 519] on button "POS Terminal" at bounding box center [771, 514] width 151 height 38
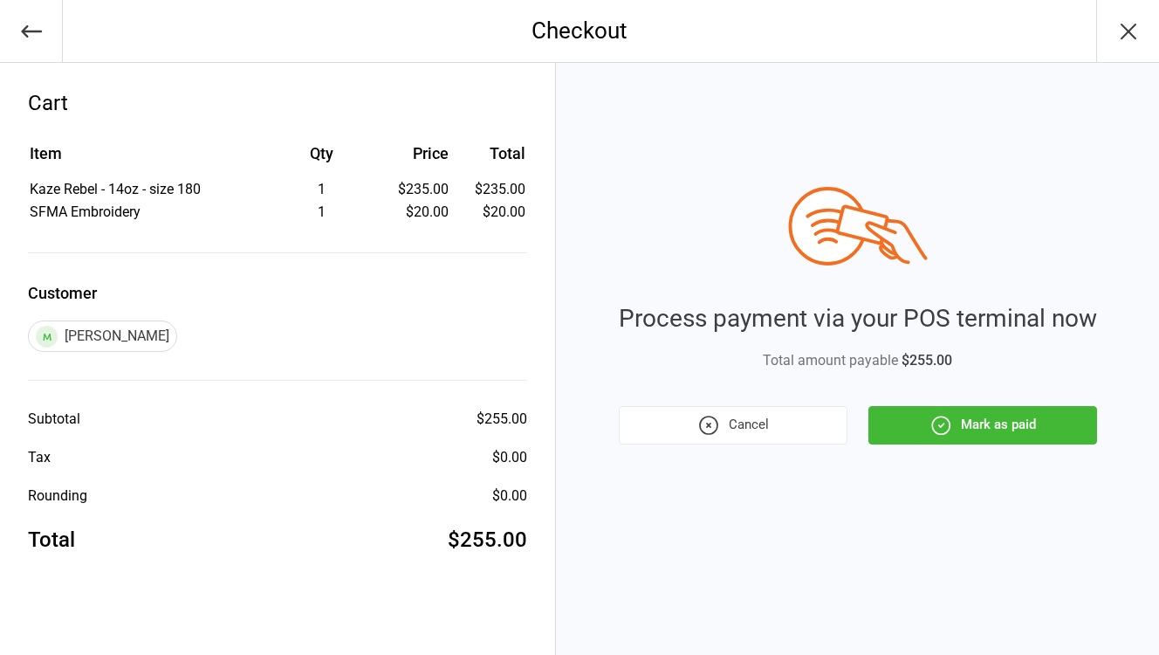
click at [985, 430] on button "Mark as paid" at bounding box center [983, 425] width 229 height 38
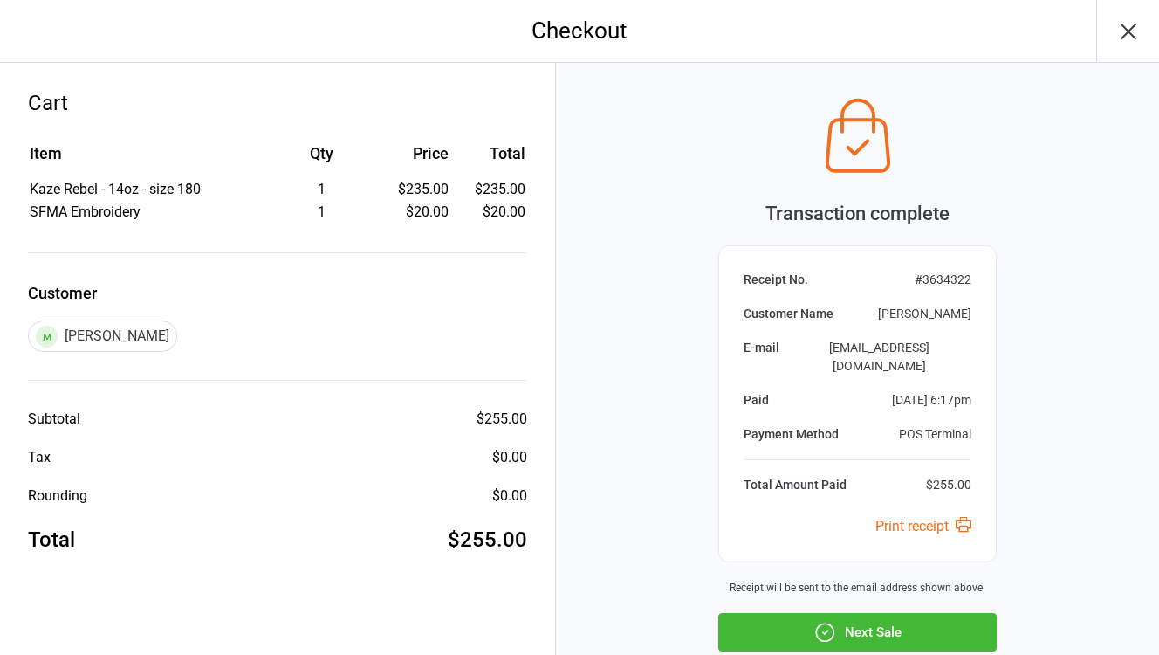
click at [863, 617] on button "Next Sale" at bounding box center [858, 632] width 279 height 38
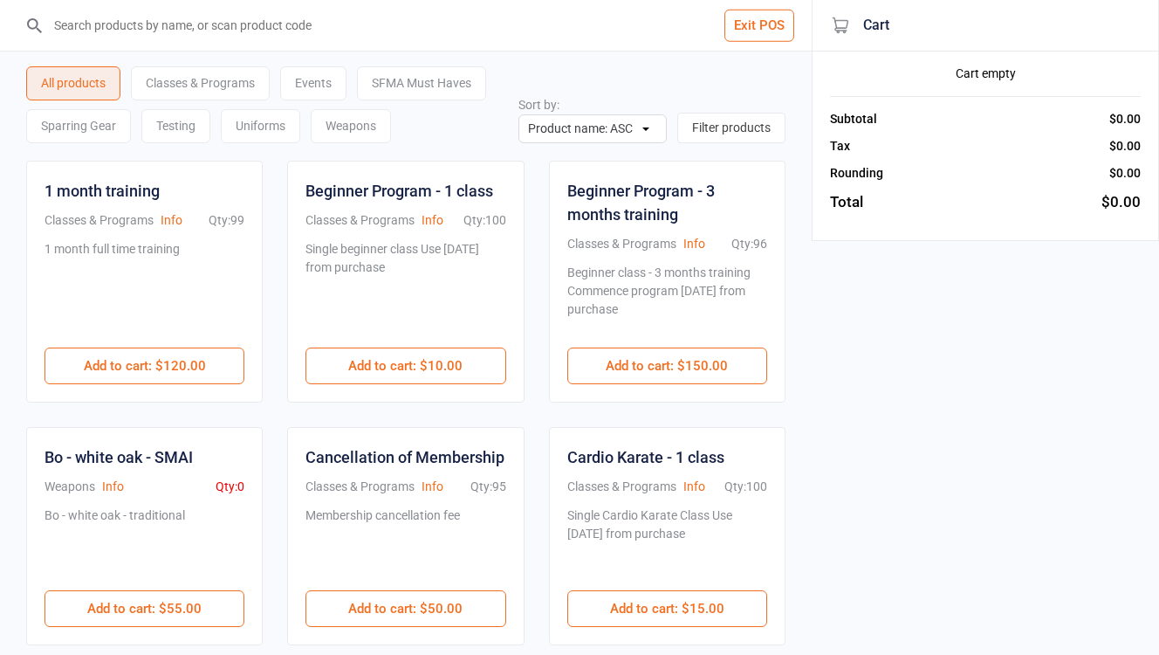
click at [762, 23] on button "Exit POS" at bounding box center [760, 26] width 70 height 32
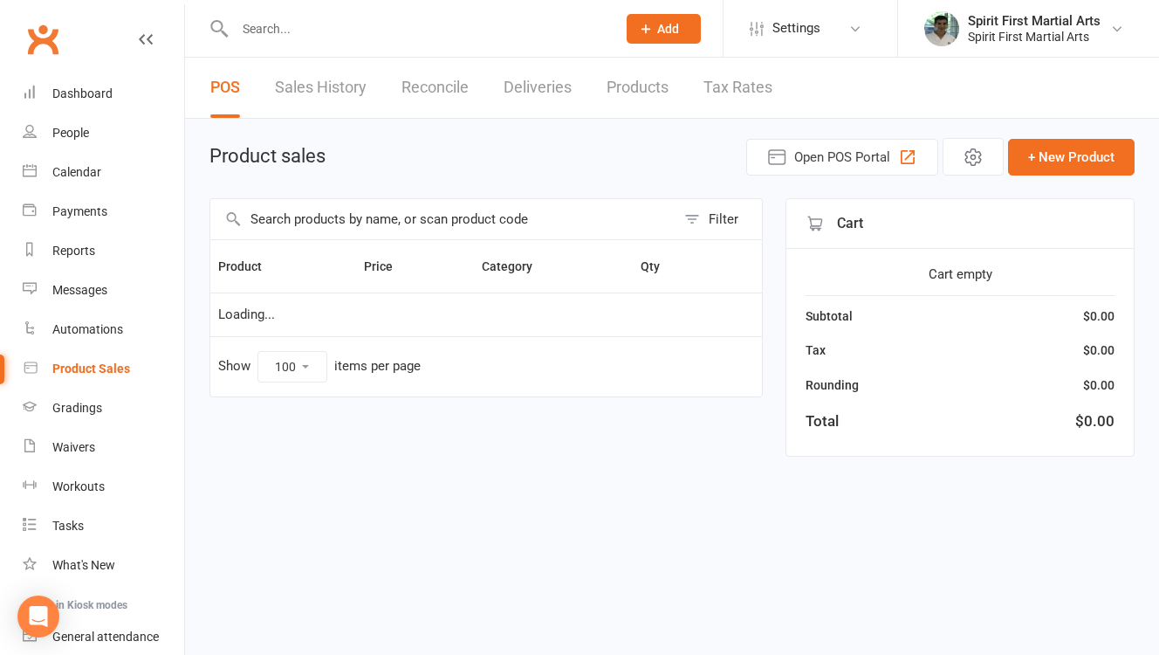
select select "100"
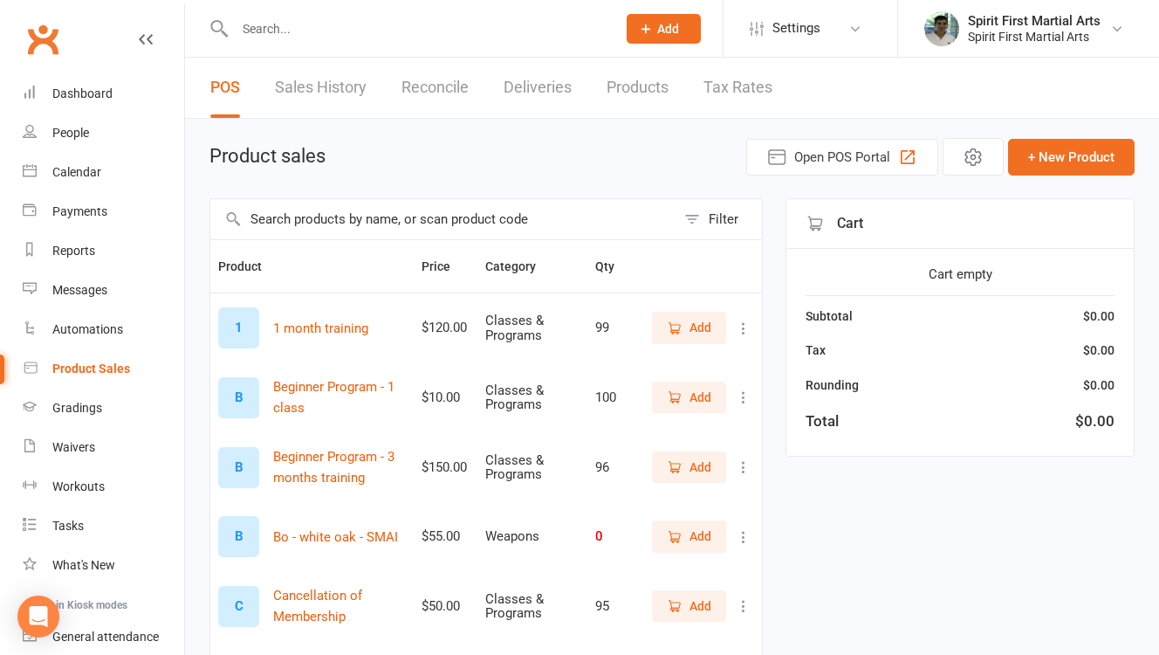
click at [377, 38] on input "text" at bounding box center [417, 29] width 375 height 24
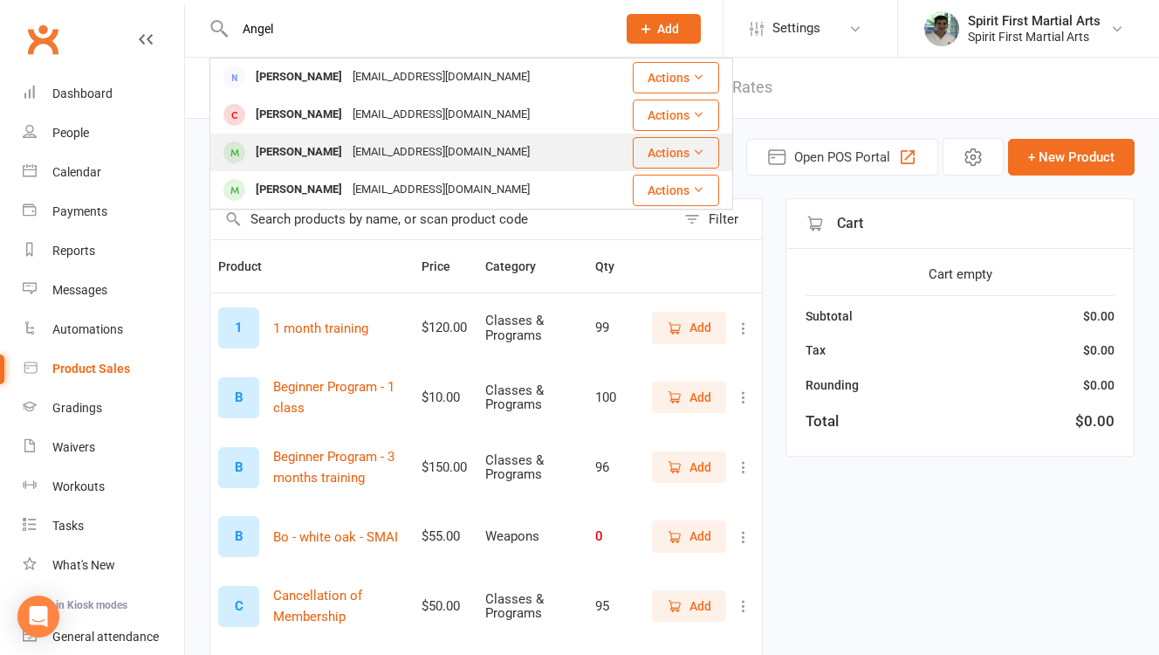
type input "Angel"
click at [367, 156] on div "[EMAIL_ADDRESS][DOMAIN_NAME]" at bounding box center [441, 152] width 188 height 25
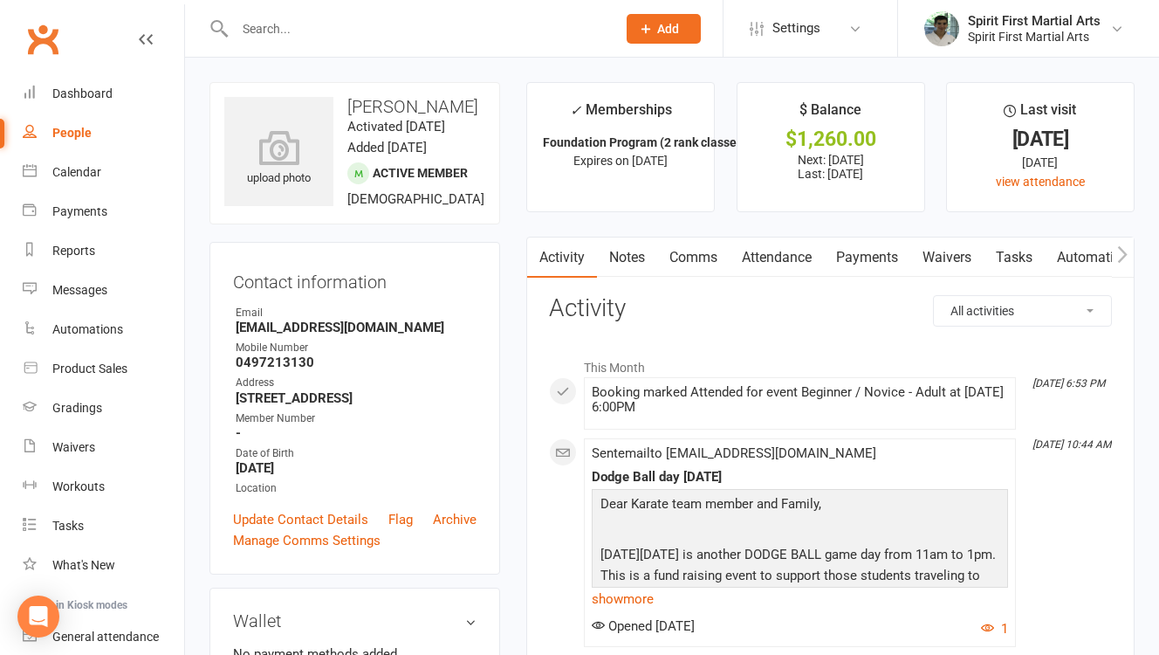
click at [873, 258] on link "Payments" at bounding box center [867, 257] width 86 height 40
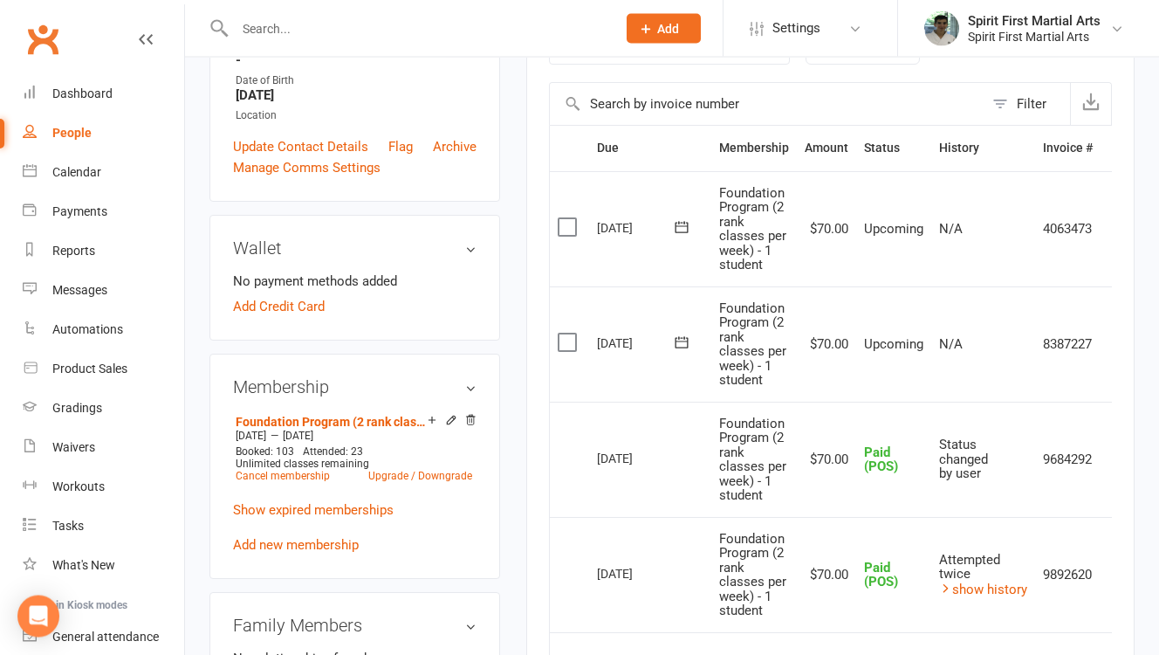
scroll to position [371, 0]
click at [881, 458] on span "Paid (POS)" at bounding box center [881, 461] width 34 height 31
click at [1094, 464] on td "9684292" at bounding box center [1067, 460] width 65 height 115
click at [1085, 456] on td "9684292" at bounding box center [1067, 460] width 65 height 115
click at [945, 462] on span "Status changed by user" at bounding box center [963, 460] width 49 height 45
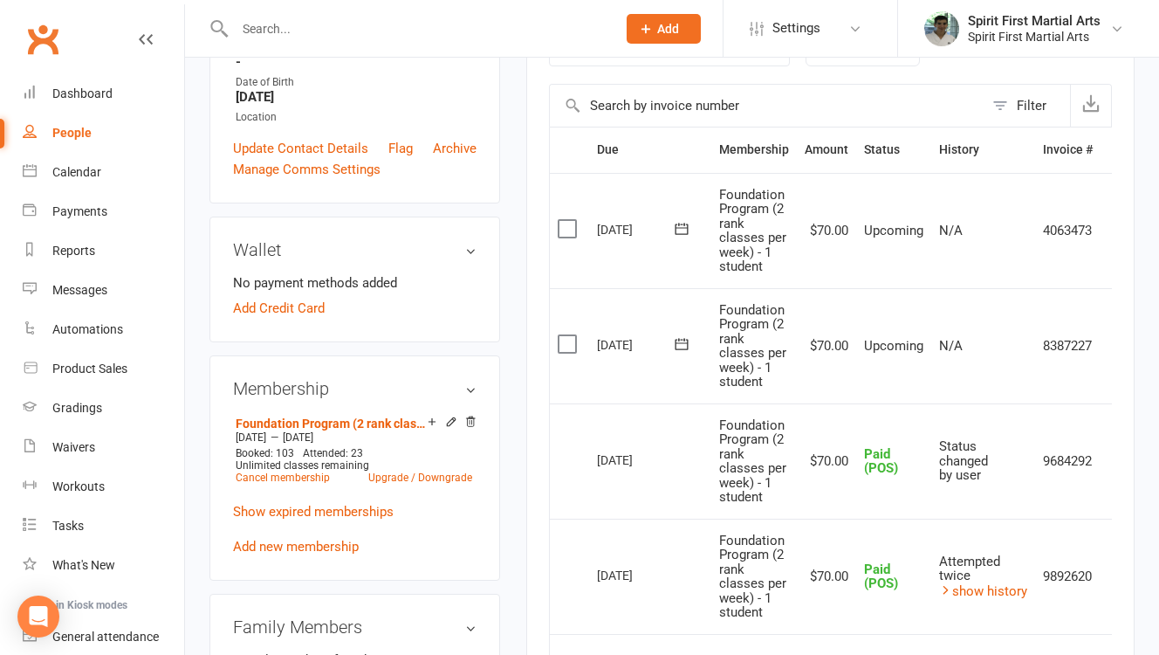
click at [871, 464] on span "Paid (POS)" at bounding box center [881, 461] width 34 height 31
click at [741, 457] on span "Foundation Program (2 rank classes per week) - 1 student" at bounding box center [752, 461] width 67 height 88
click at [630, 459] on div "[DATE]" at bounding box center [637, 459] width 80 height 27
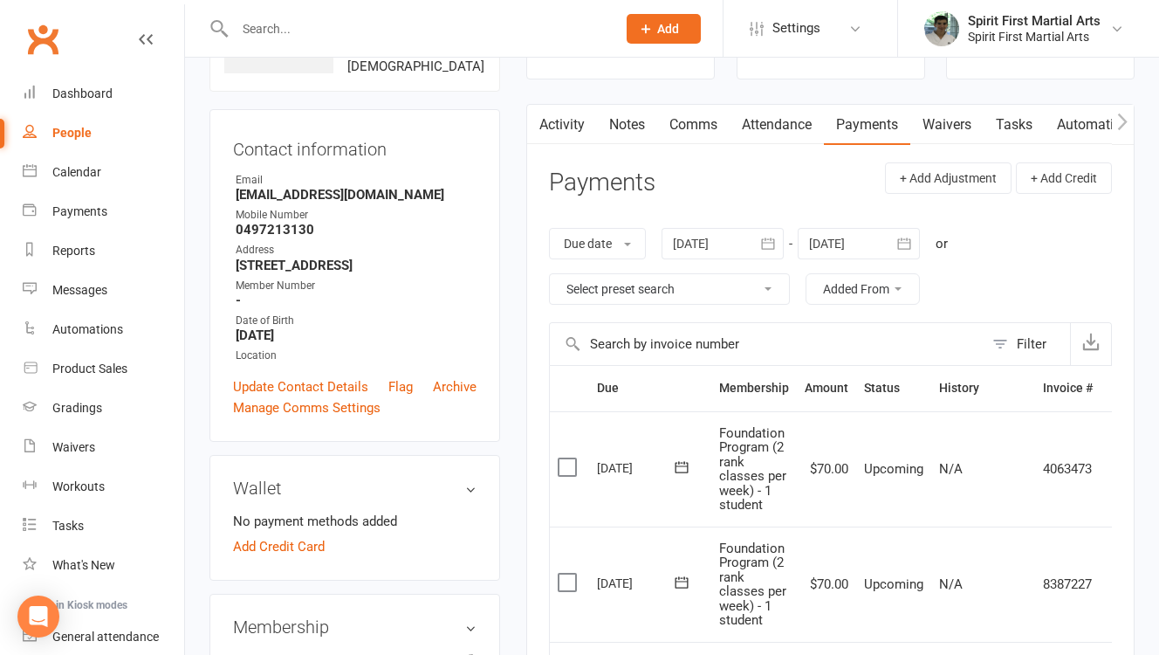
scroll to position [134, 0]
click at [568, 127] on link "Activity" at bounding box center [562, 123] width 70 height 40
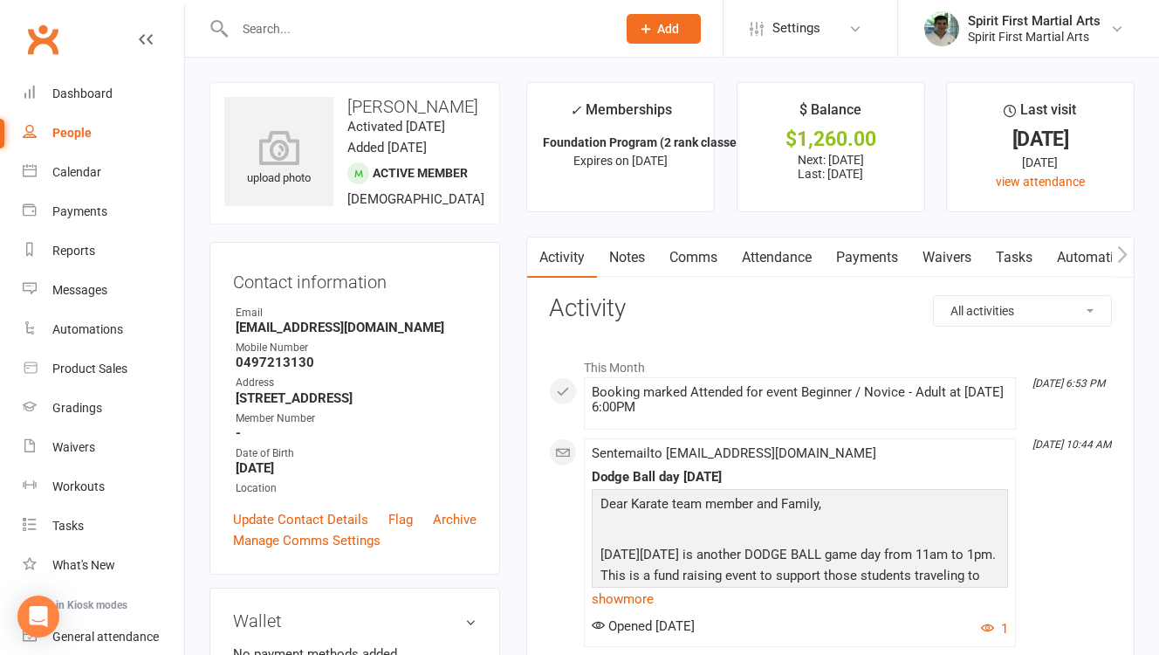
click at [864, 267] on link "Payments" at bounding box center [867, 257] width 86 height 40
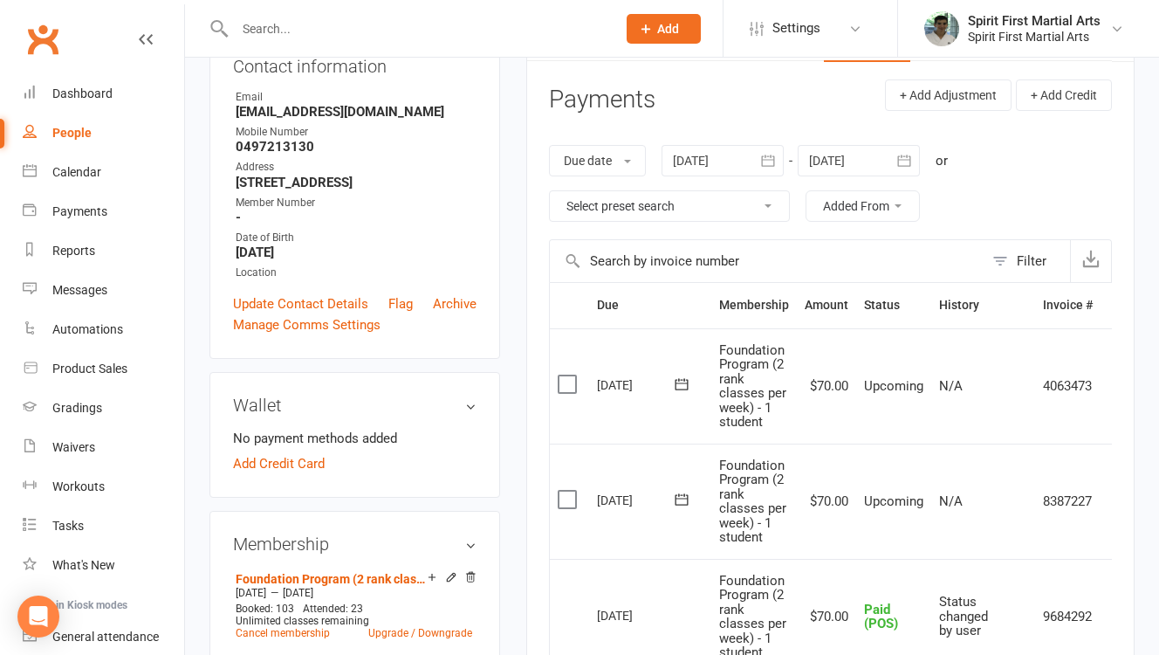
scroll to position [218, 0]
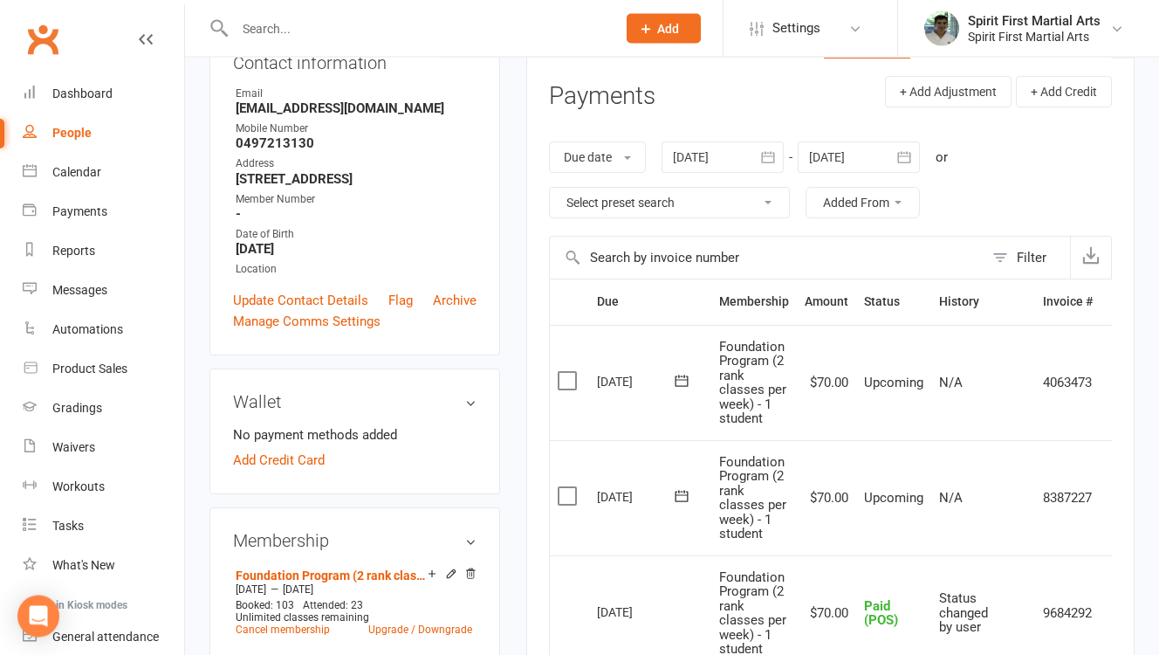
click at [560, 488] on label at bounding box center [570, 496] width 24 height 17
click at [560, 488] on input "checkbox" at bounding box center [563, 488] width 11 height 0
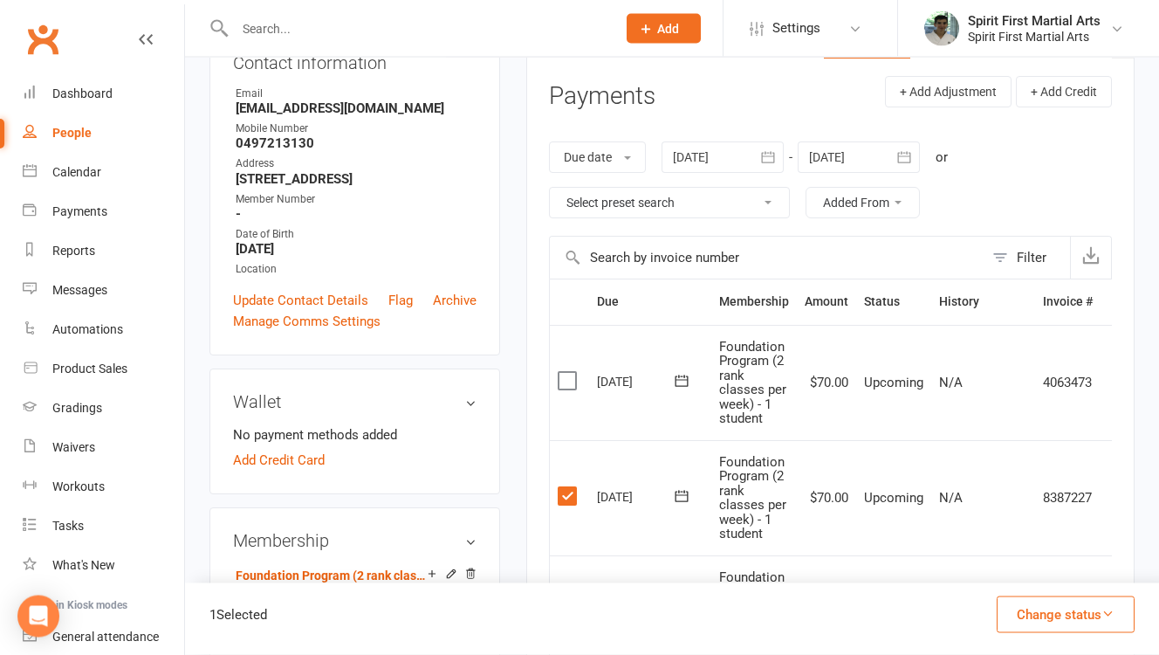
scroll to position [219, 0]
click at [1067, 633] on button "Change status" at bounding box center [1066, 614] width 138 height 37
click at [1028, 515] on link "Paid (POS)" at bounding box center [1047, 497] width 173 height 35
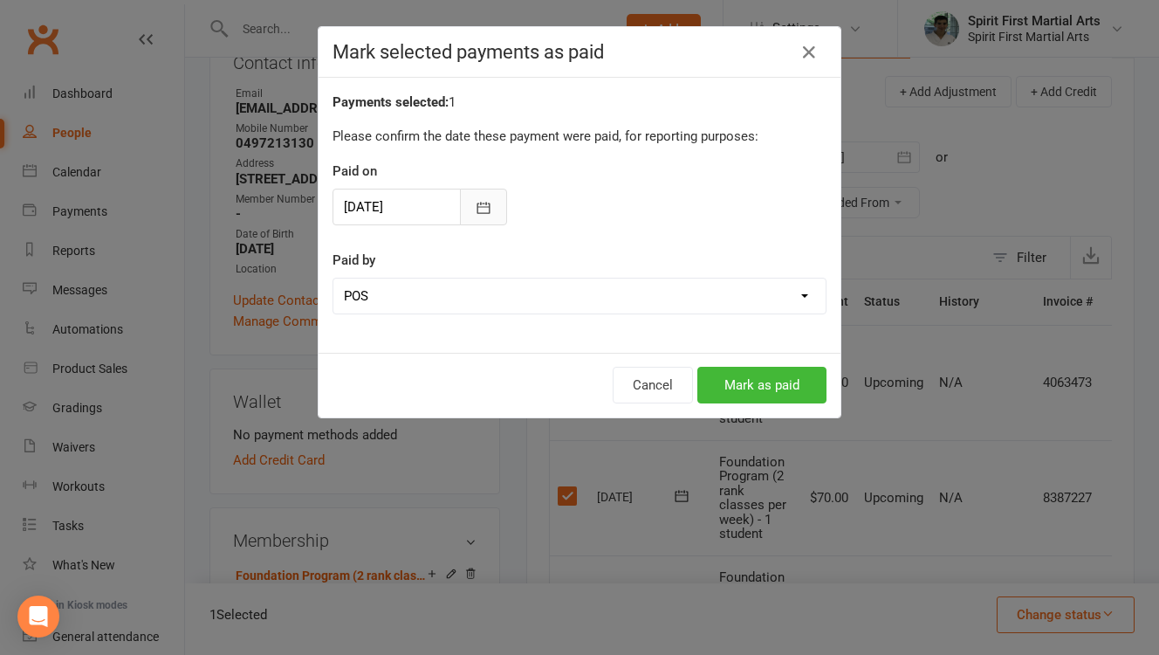
click at [488, 202] on icon "button" at bounding box center [483, 207] width 17 height 17
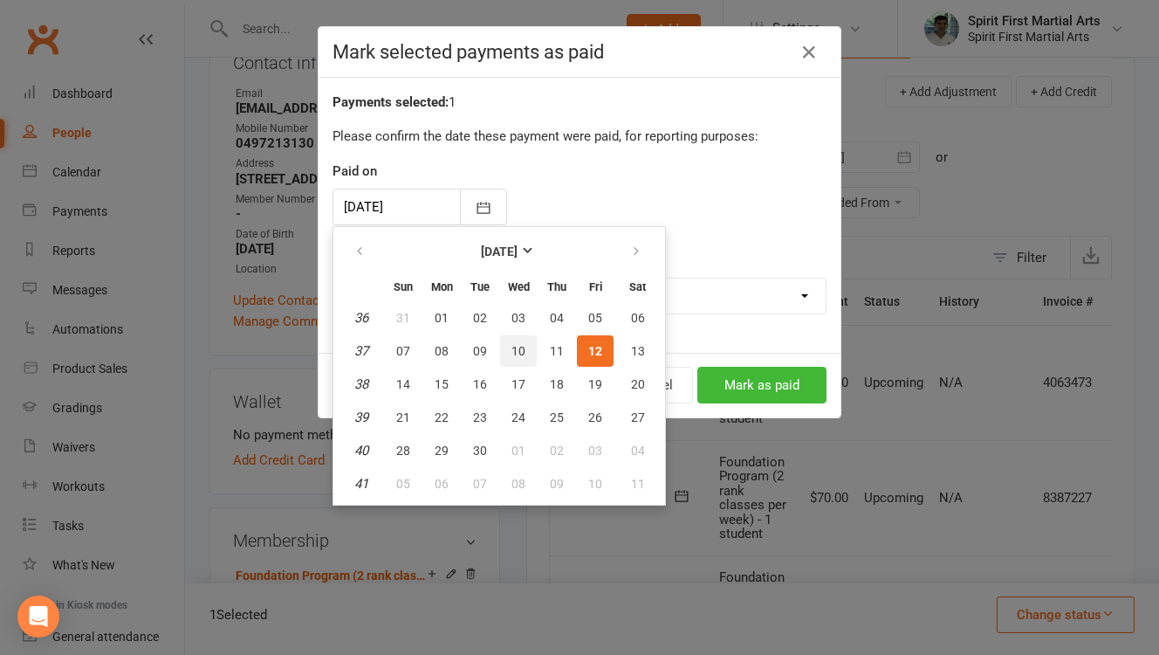
click at [527, 352] on button "10" at bounding box center [518, 350] width 37 height 31
type input "[DATE]"
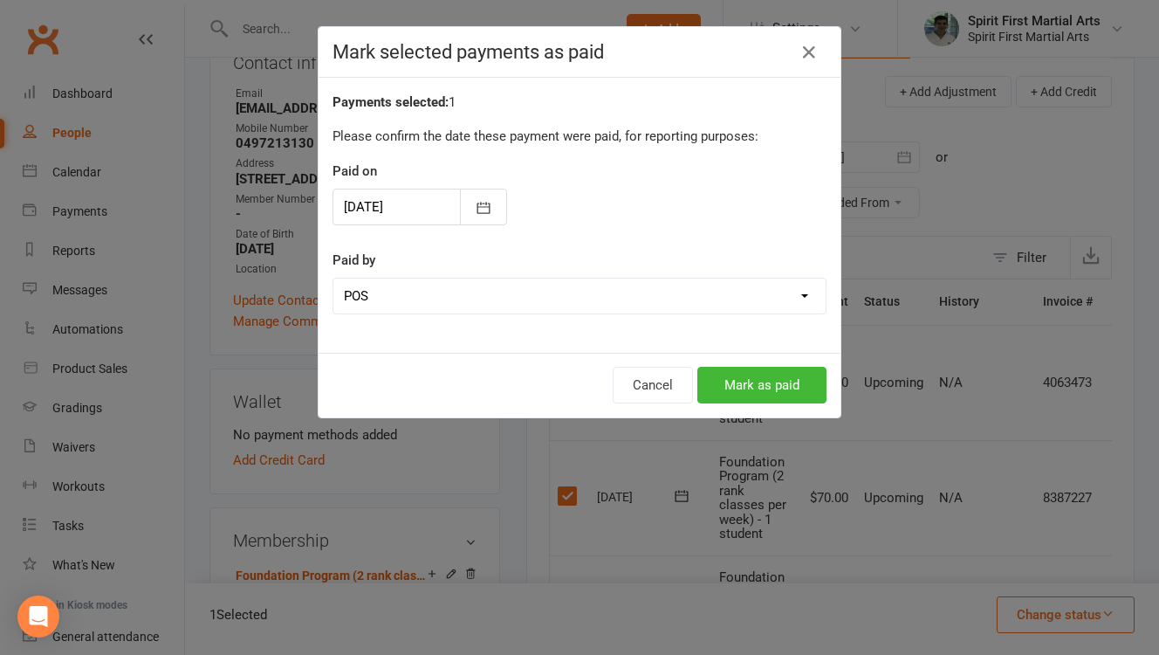
scroll to position [218, 0]
click at [773, 382] on button "Mark as paid" at bounding box center [762, 385] width 129 height 37
